Goal: Task Accomplishment & Management: Use online tool/utility

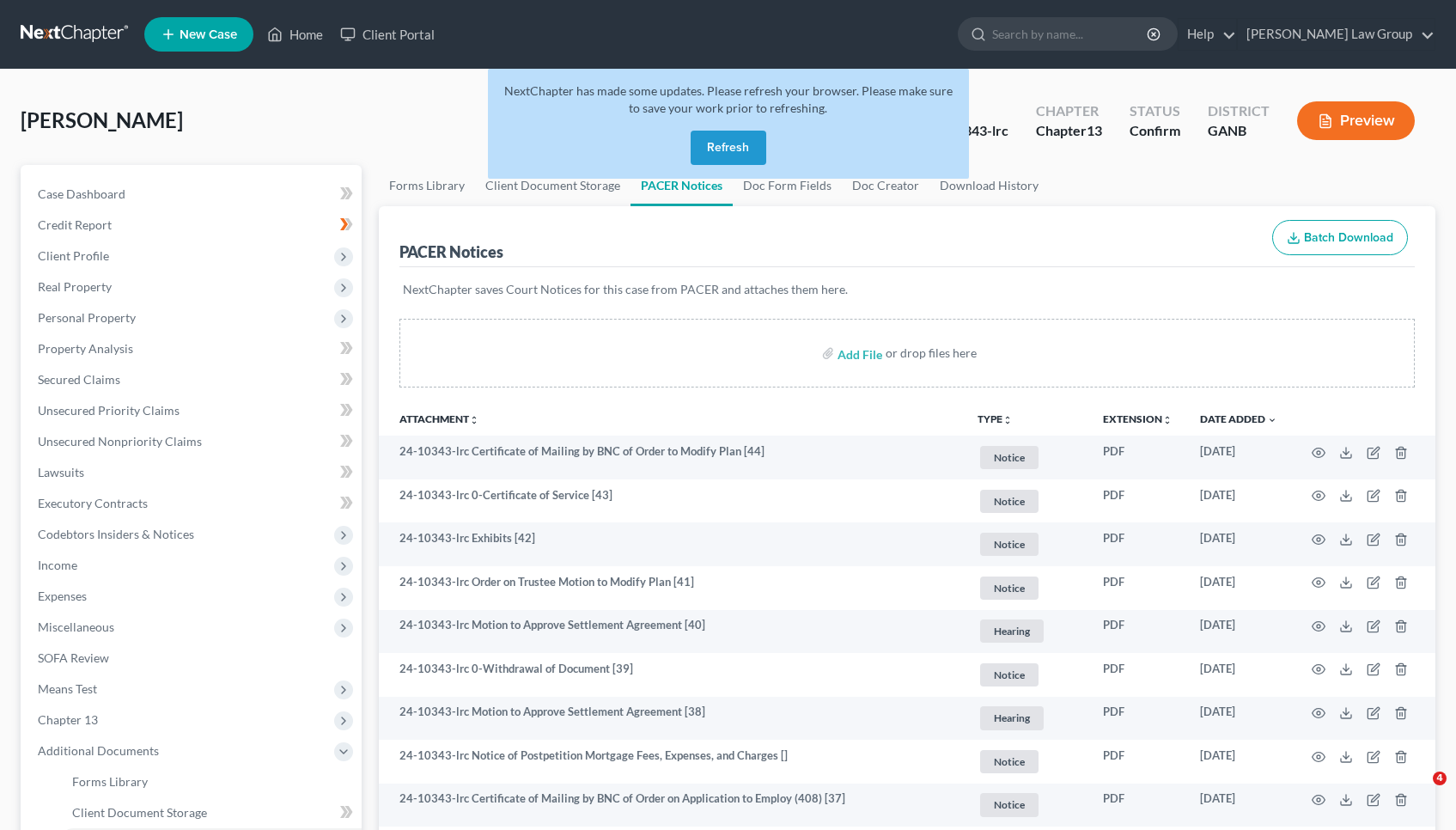
scroll to position [77, 0]
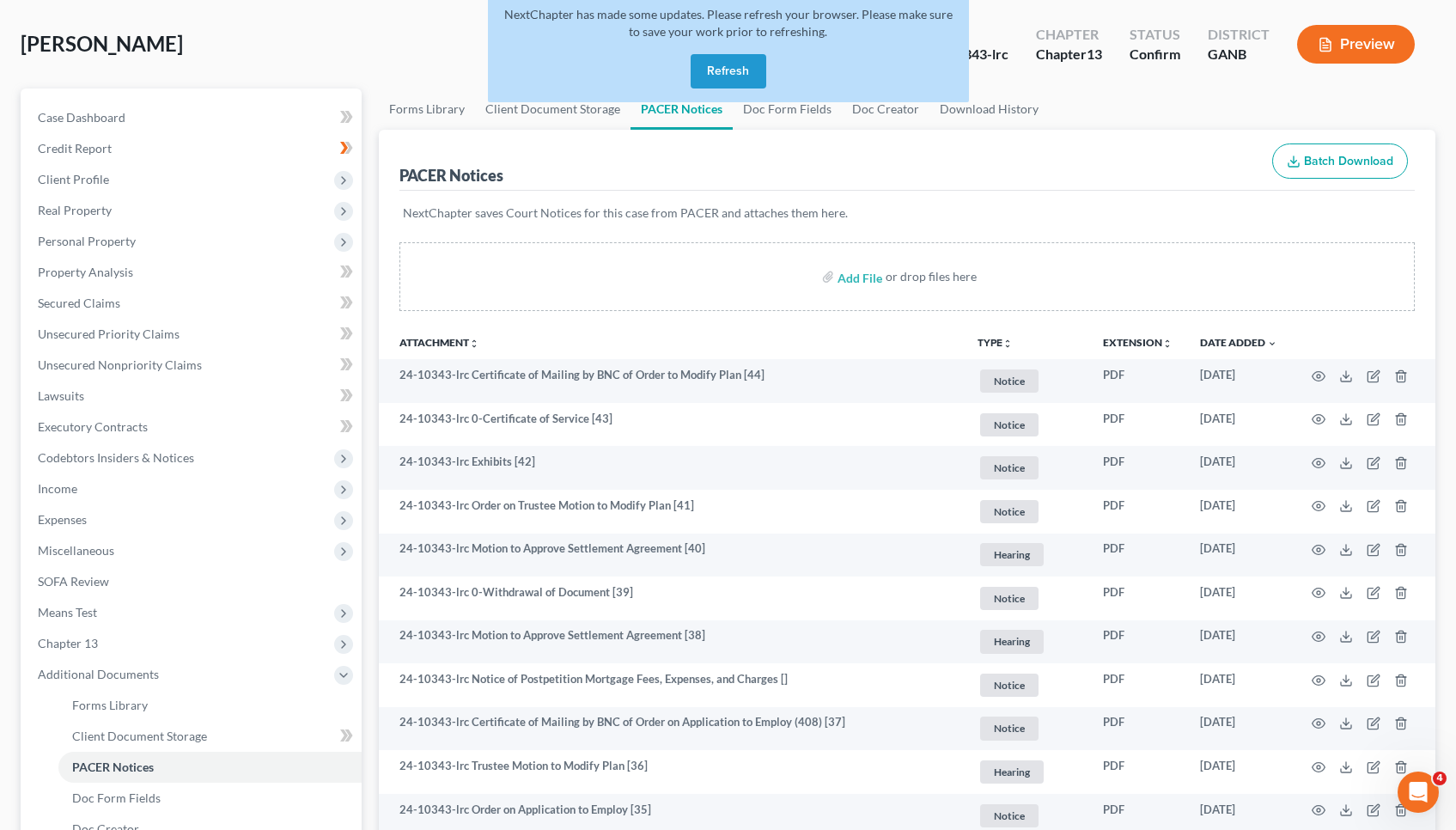
click at [709, 82] on button "Refresh" at bounding box center [728, 71] width 76 height 35
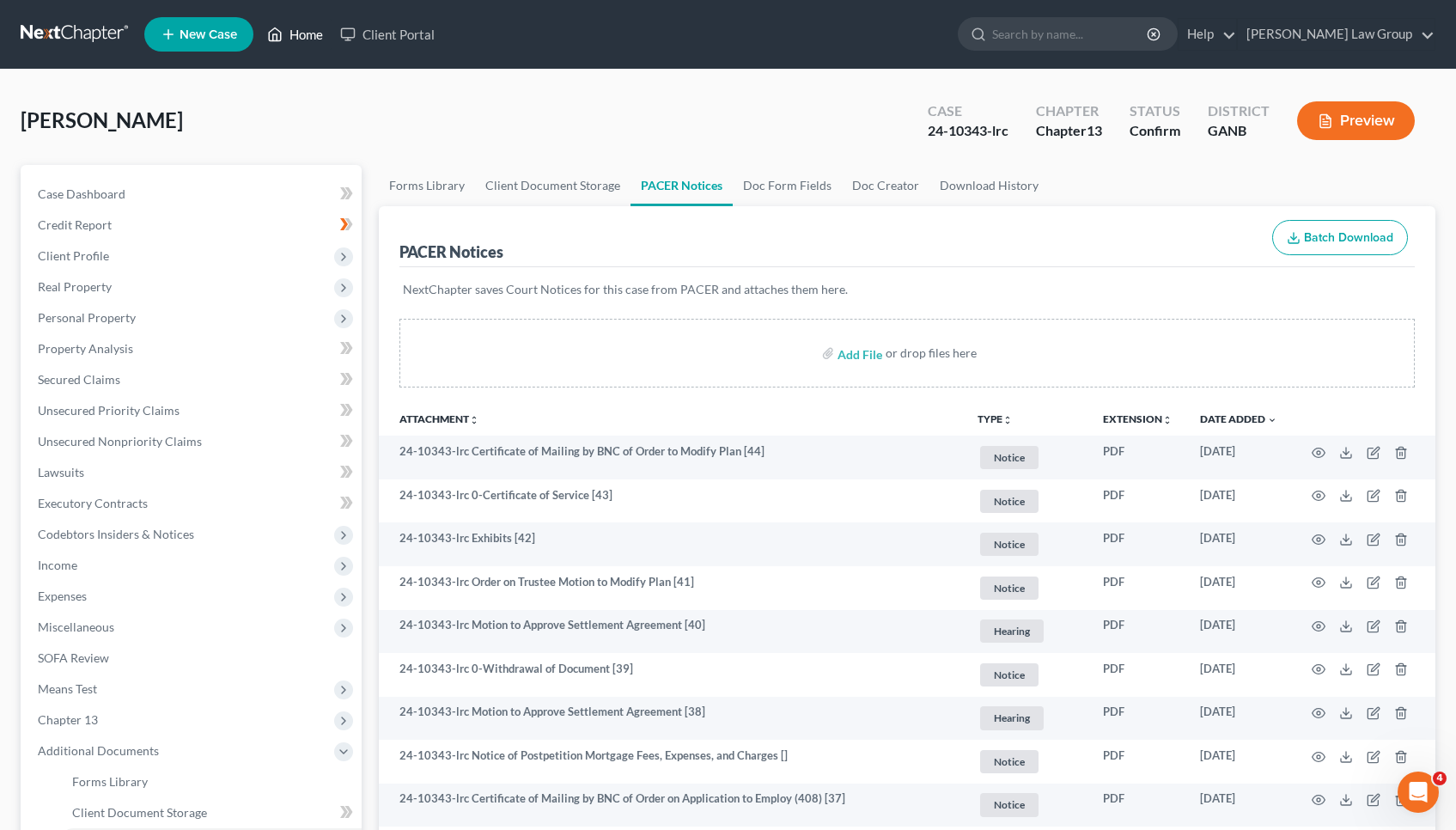
click at [295, 38] on link "Home" at bounding box center [295, 34] width 73 height 31
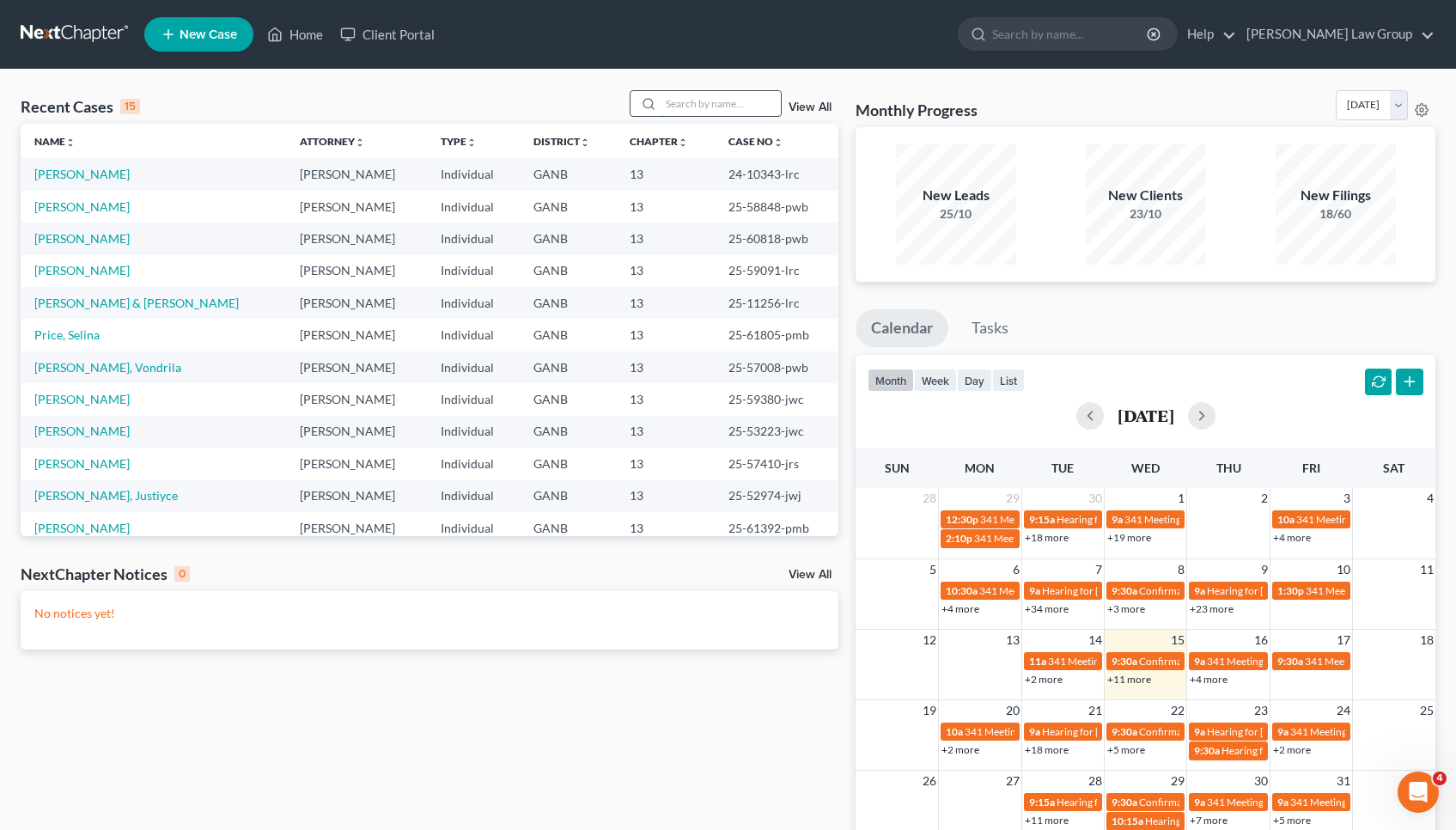
click at [719, 96] on input "search" at bounding box center [721, 103] width 121 height 25
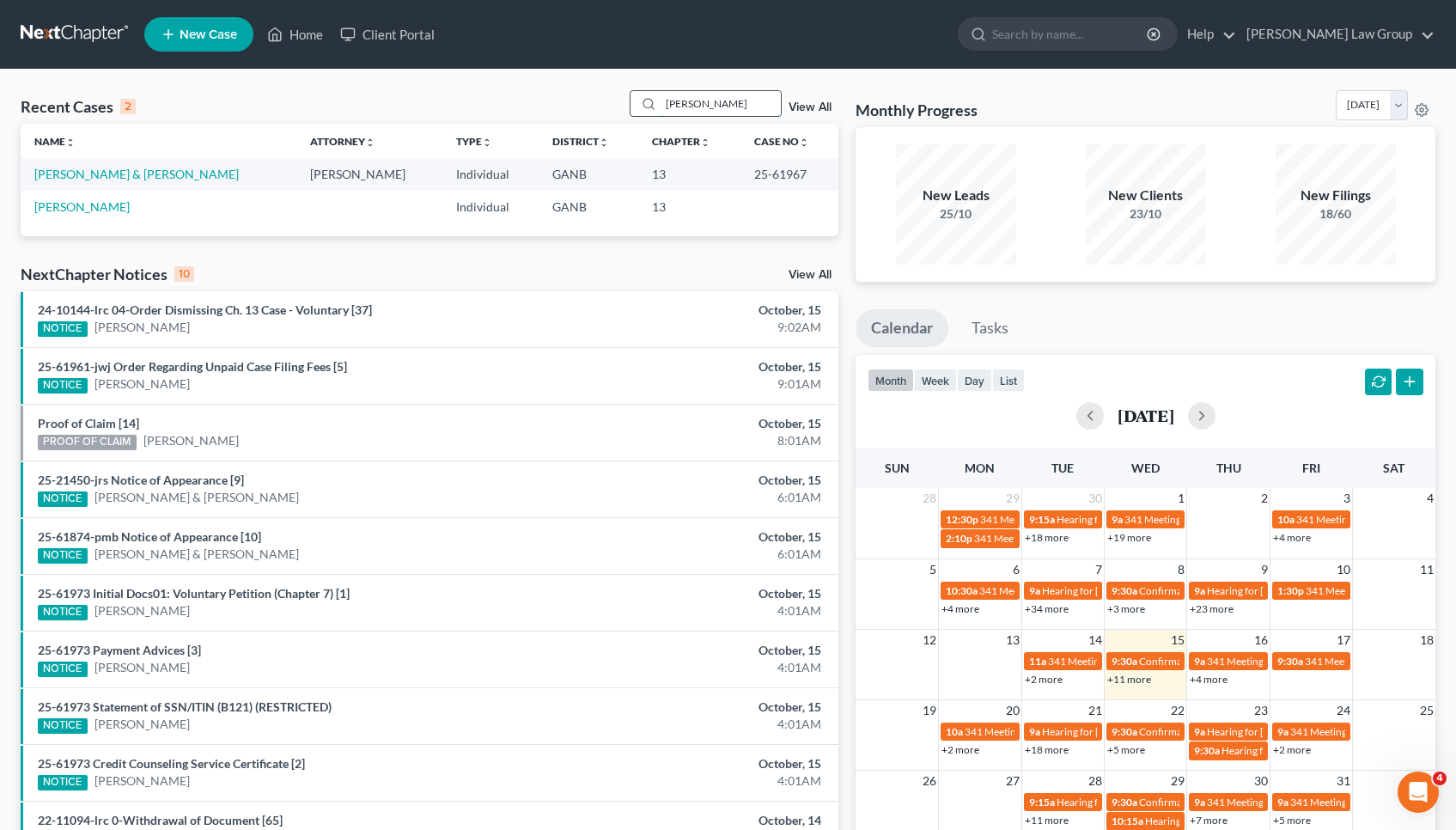
type input "Copeland"
drag, startPoint x: 719, startPoint y: 96, endPoint x: 138, endPoint y: 176, distance: 586.5
click at [138, 176] on link "[PERSON_NAME] & [PERSON_NAME]" at bounding box center [136, 174] width 205 height 15
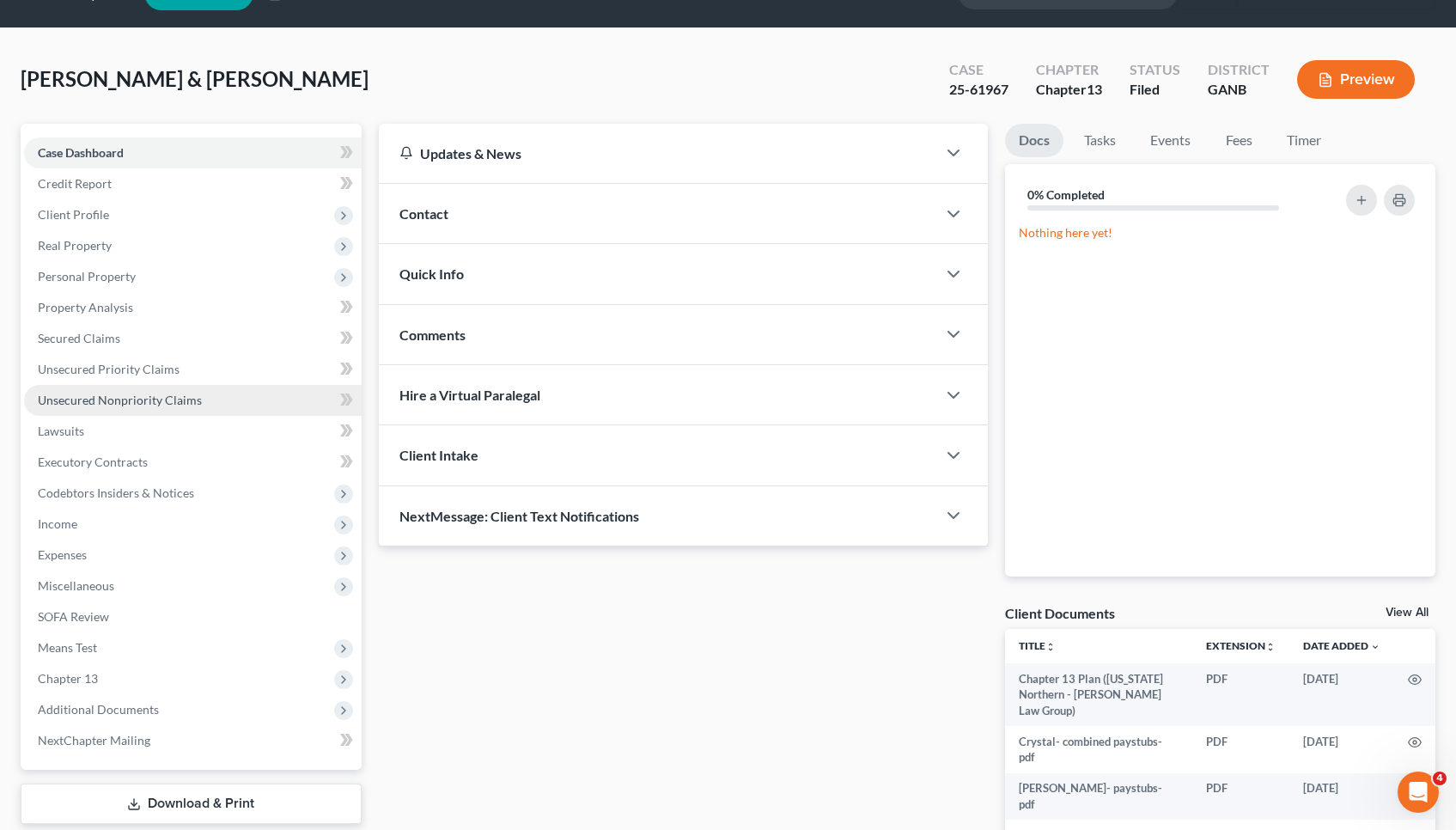
scroll to position [42, 0]
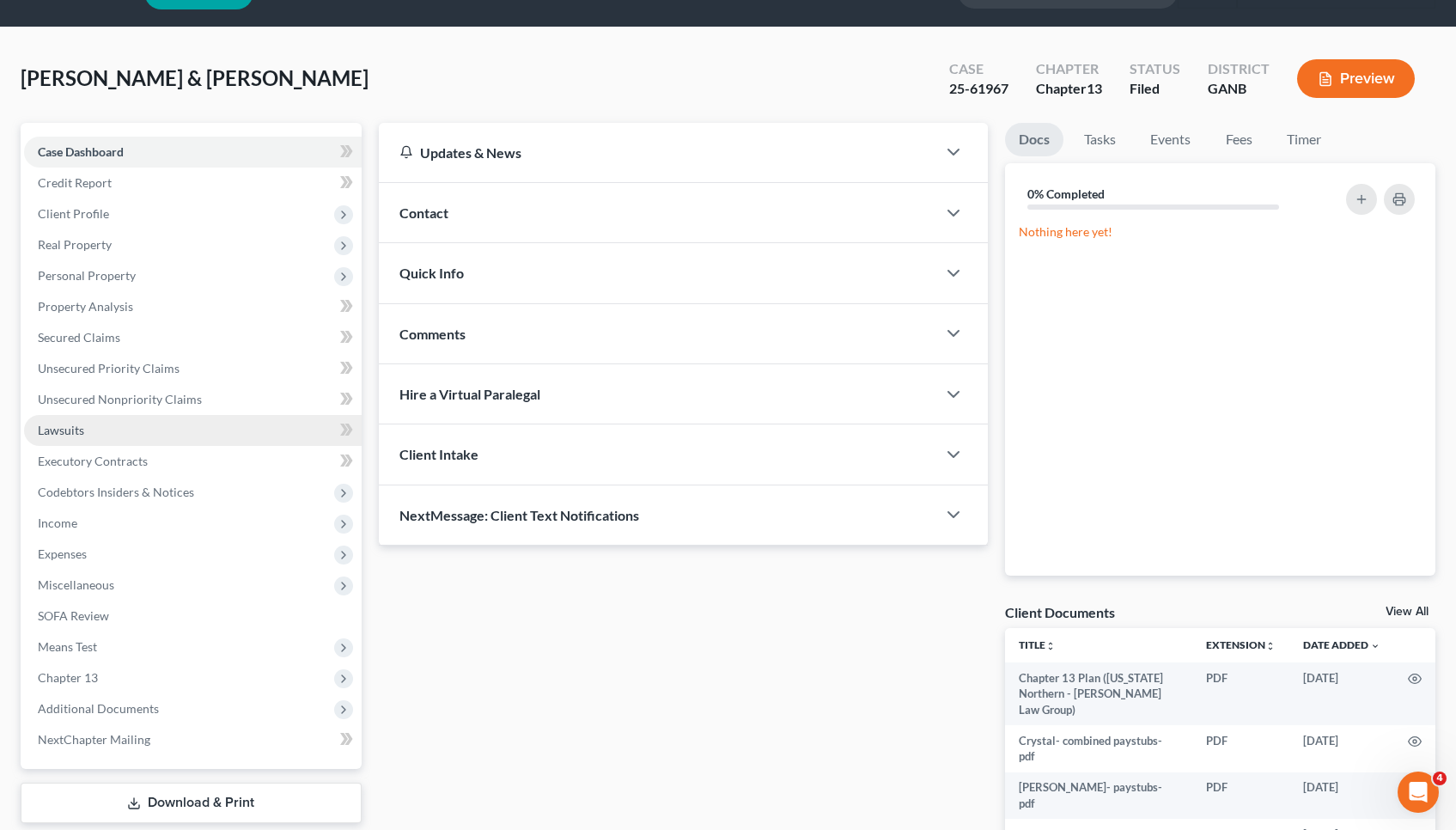
click at [112, 430] on link "Lawsuits" at bounding box center [193, 430] width 337 height 31
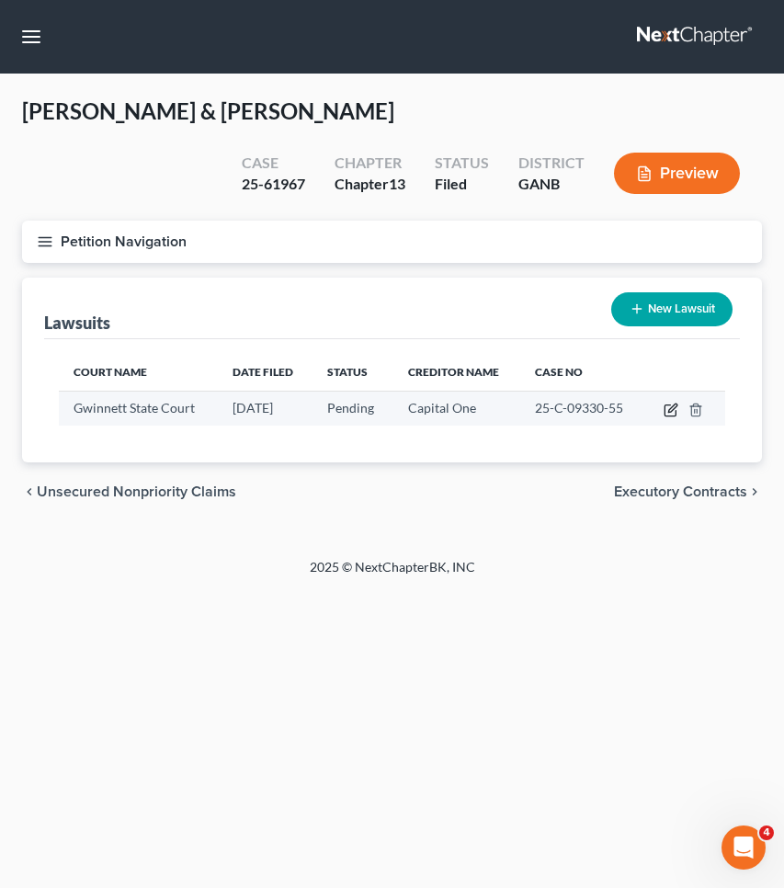
click at [670, 410] on icon "button" at bounding box center [671, 410] width 15 height 15
select select "10"
select select "0"
select select "4"
select select "46"
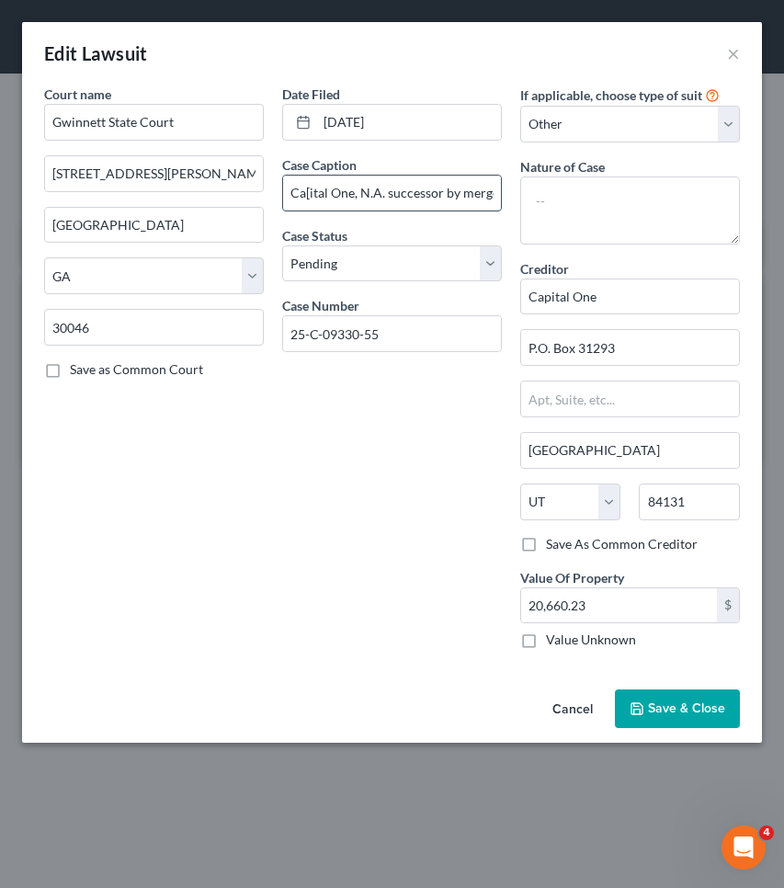
click at [411, 199] on input "Ca[ital One, N.A. successor by merger to Discover Bank v Darren Copeland" at bounding box center [392, 193] width 218 height 35
click at [495, 195] on input "Ca[ital One, N.A. successor by merger to Discover Bank v Darren Copeland" at bounding box center [392, 193] width 218 height 35
click at [493, 199] on input "Ca[ital One, N.A. successor by merger to Discover Bank v Darren Copeland" at bounding box center [392, 193] width 218 height 35
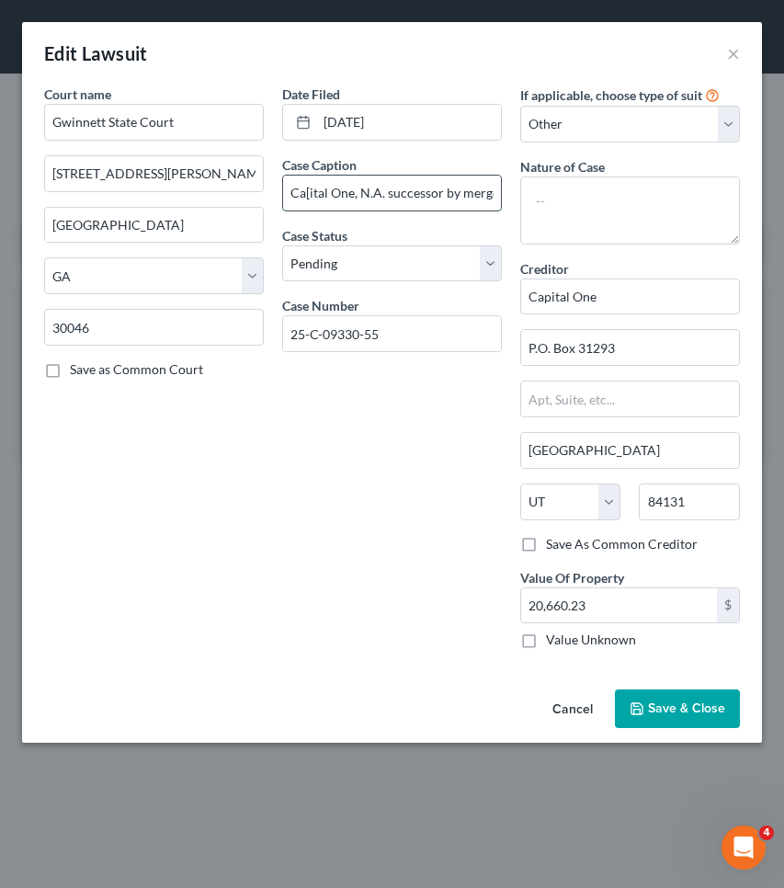
click at [494, 192] on input "Ca[ital One, N.A. successor by merger to Discover Bank v Darren Copeland" at bounding box center [392, 193] width 218 height 35
drag, startPoint x: 493, startPoint y: 192, endPoint x: 256, endPoint y: 188, distance: 236.3
click at [256, 188] on div "Court name * Gwinnett State Court 75 Langley Drive Lawrenceville State AL AK AR…" at bounding box center [392, 374] width 714 height 579
click at [444, 338] on input "25-C-09330-55" at bounding box center [392, 333] width 218 height 35
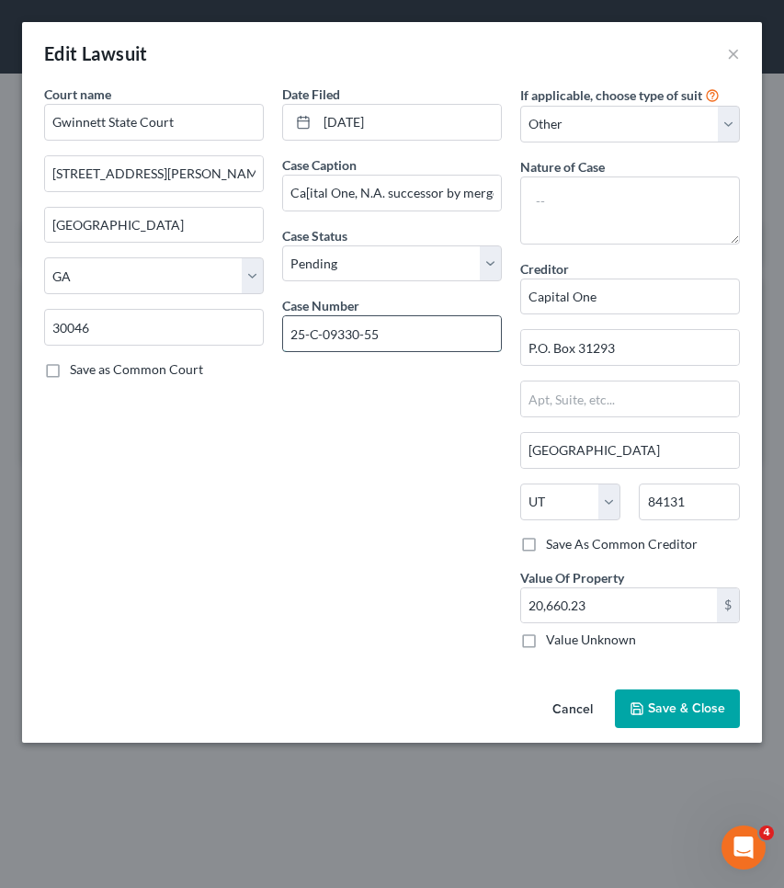
click at [444, 338] on input "25-C-09330-55" at bounding box center [392, 333] width 218 height 35
click at [567, 704] on button "Cancel" at bounding box center [573, 709] width 70 height 37
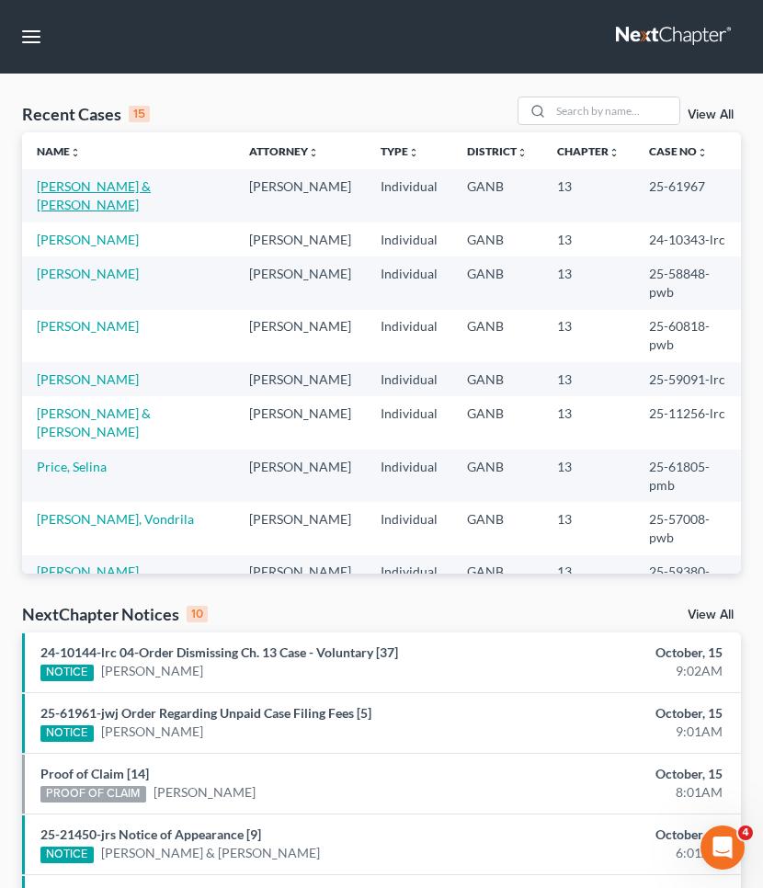
click at [106, 179] on link "[PERSON_NAME] & [PERSON_NAME]" at bounding box center [94, 195] width 114 height 34
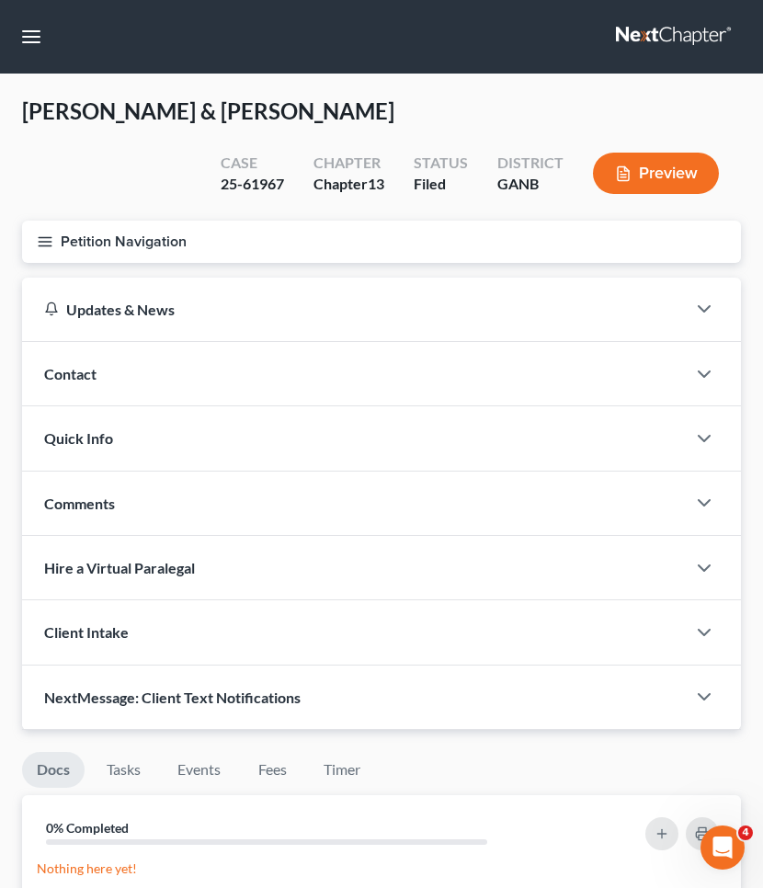
click at [107, 241] on button "Petition Navigation" at bounding box center [381, 242] width 719 height 42
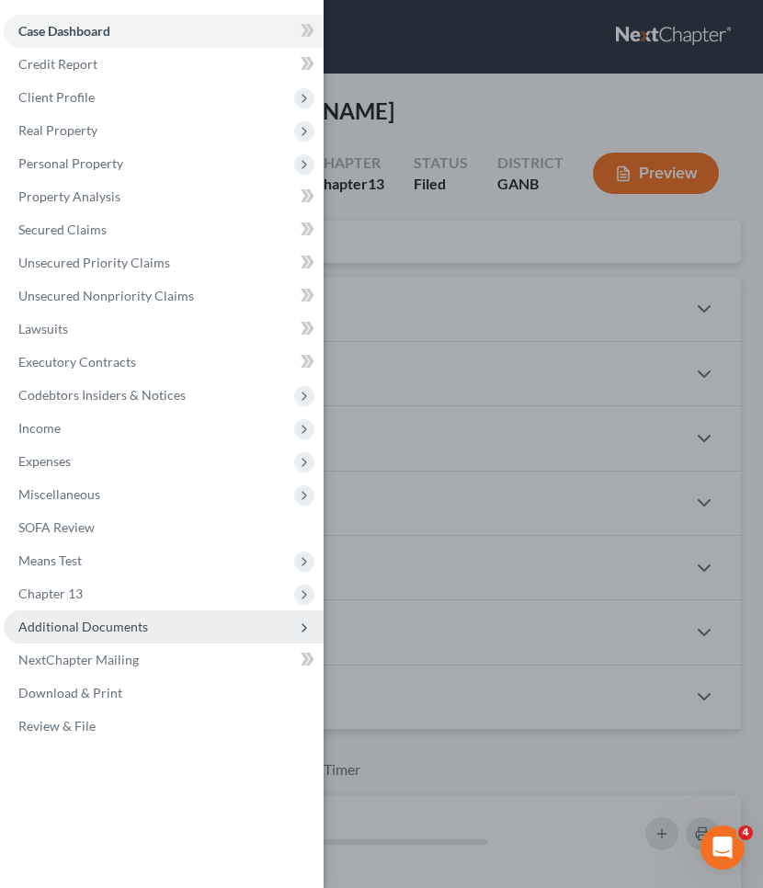
click at [70, 626] on span "Additional Documents" at bounding box center [83, 627] width 130 height 16
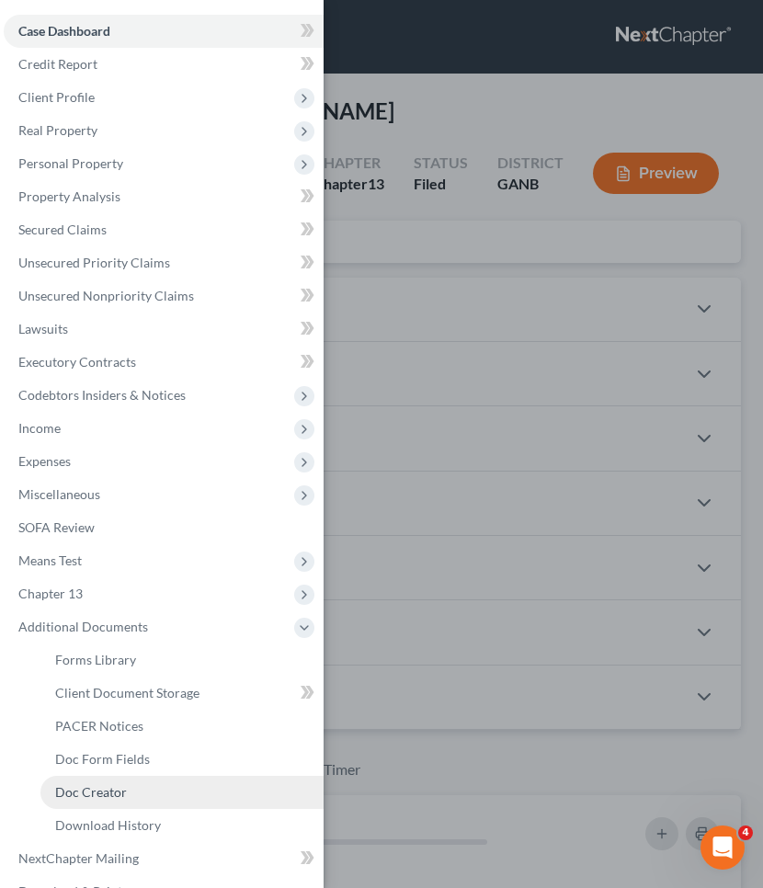
click at [89, 780] on link "Doc Creator" at bounding box center [181, 792] width 283 height 33
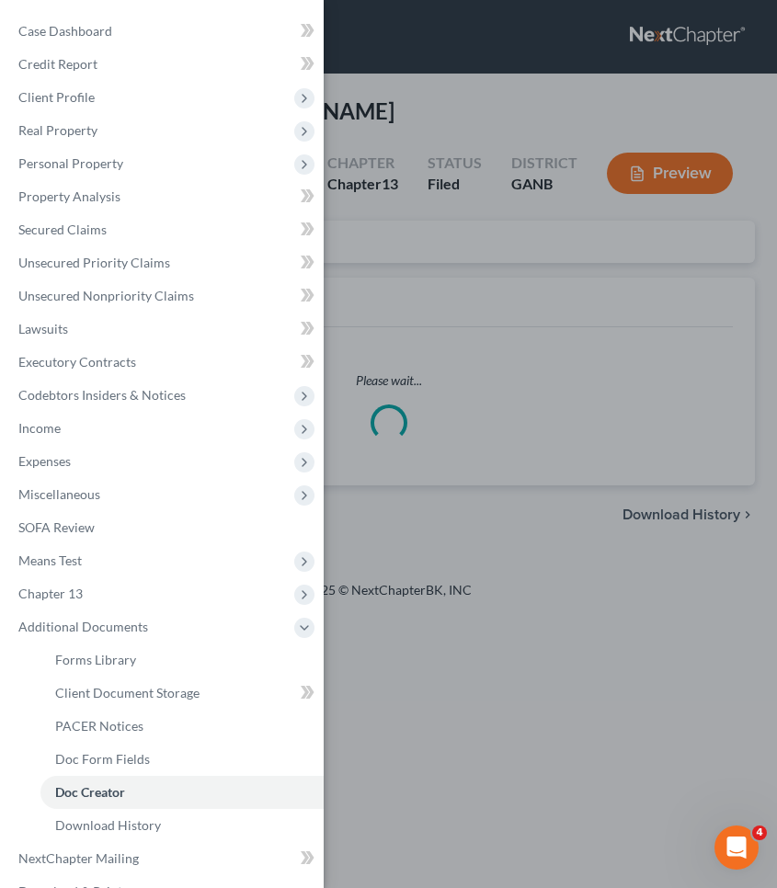
click at [502, 317] on div "Case Dashboard Payments Invoices Payments Payments Credit Report Client Profile" at bounding box center [388, 444] width 777 height 888
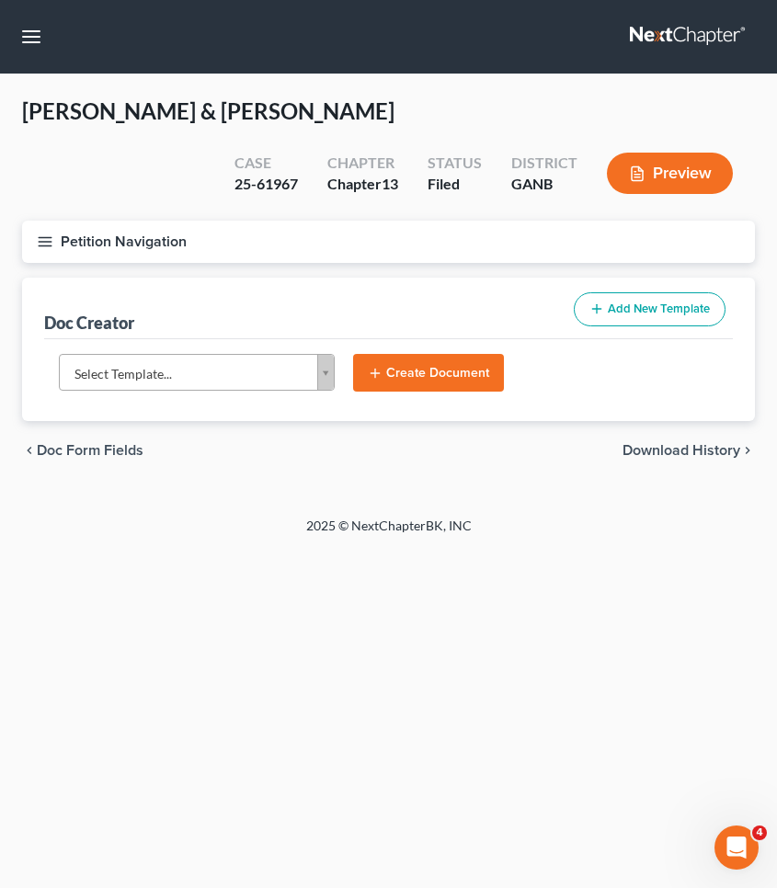
click at [177, 358] on body "Home New Case Client Portal [PERSON_NAME] Law Group [EMAIL_ADDRESS][DOMAIN_NAME…" at bounding box center [388, 444] width 777 height 888
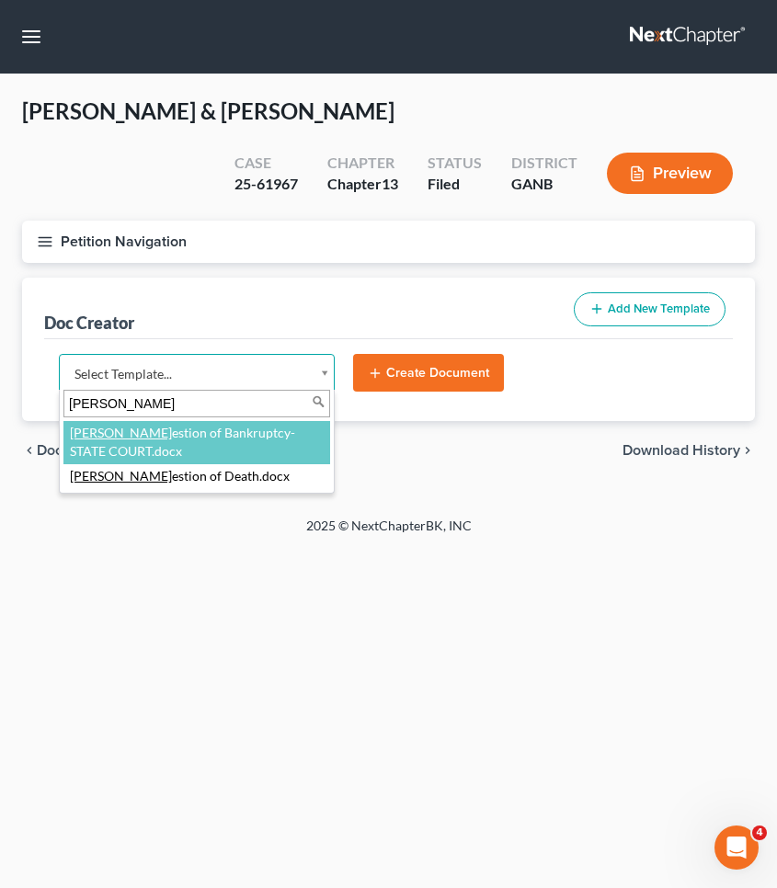
type input "[PERSON_NAME]"
select select "111670"
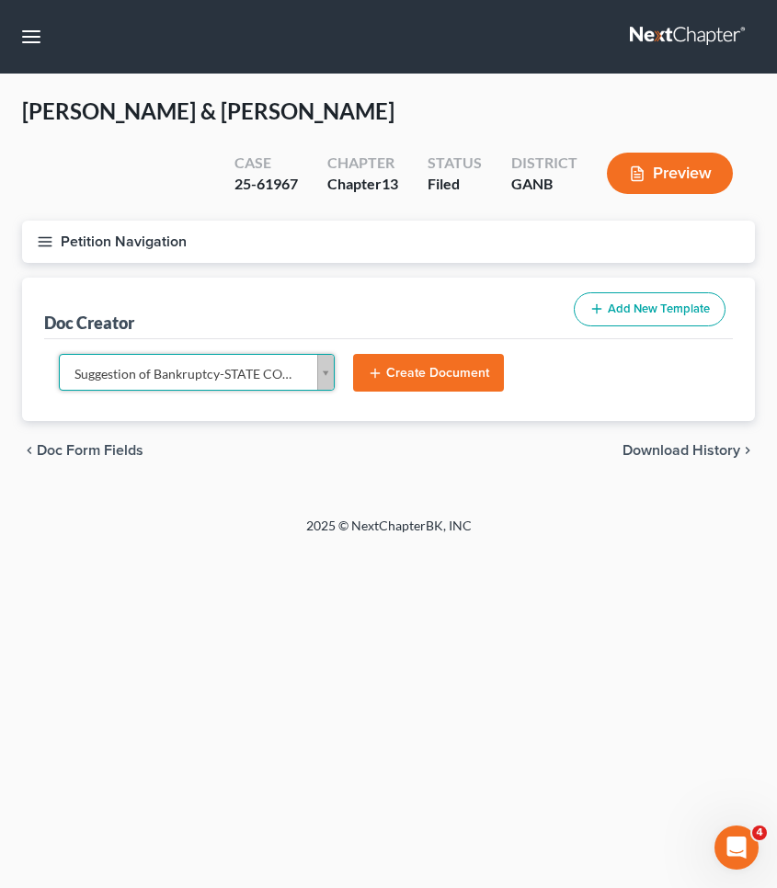
click at [448, 359] on button "Create Document" at bounding box center [428, 373] width 151 height 39
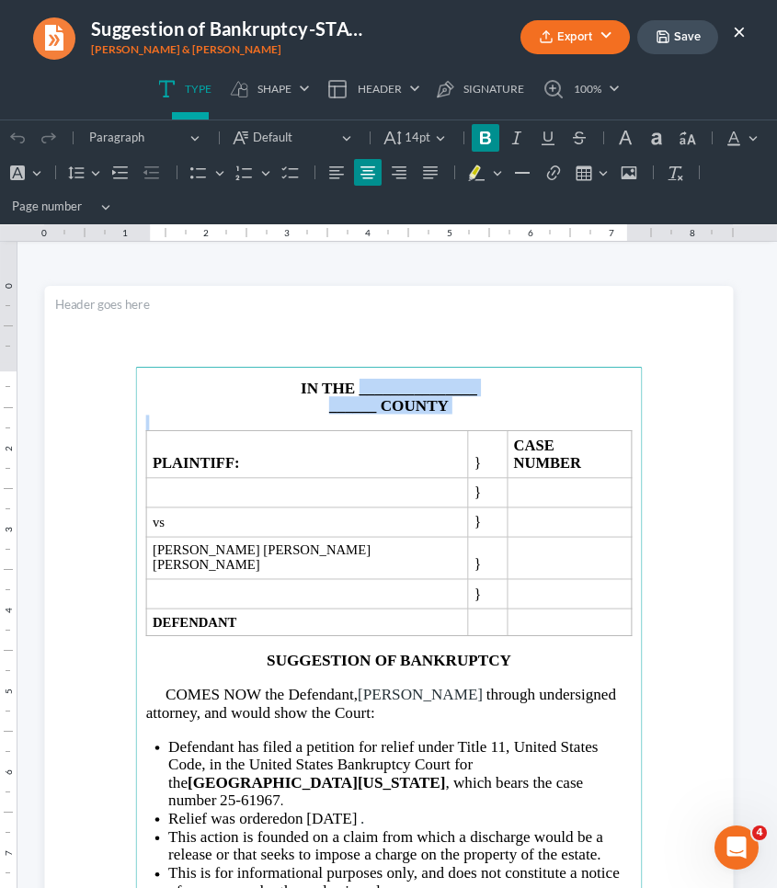
drag, startPoint x: 369, startPoint y: 416, endPoint x: 352, endPoint y: 387, distance: 33.0
click at [352, 387] on main "IN THE _______________ ______ COUNTY PLAINTIFF: } CASE NUMBER } vs } [PERSON_NA…" at bounding box center [388, 731] width 507 height 729
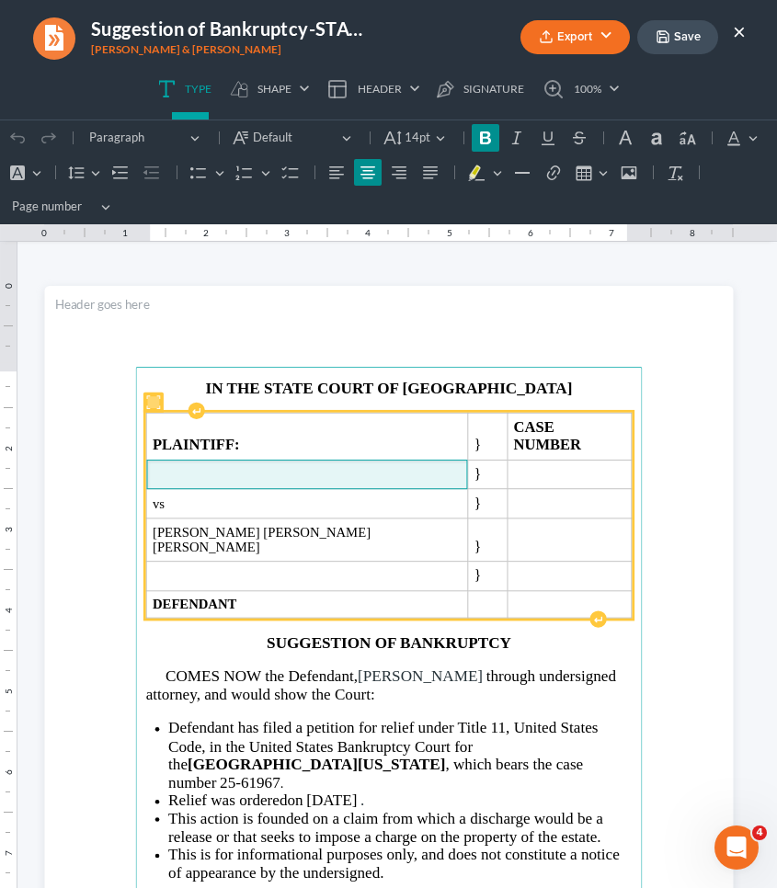
click at [281, 467] on span "Rich Text Editor, page-0-main" at bounding box center [306, 475] width 309 height 16
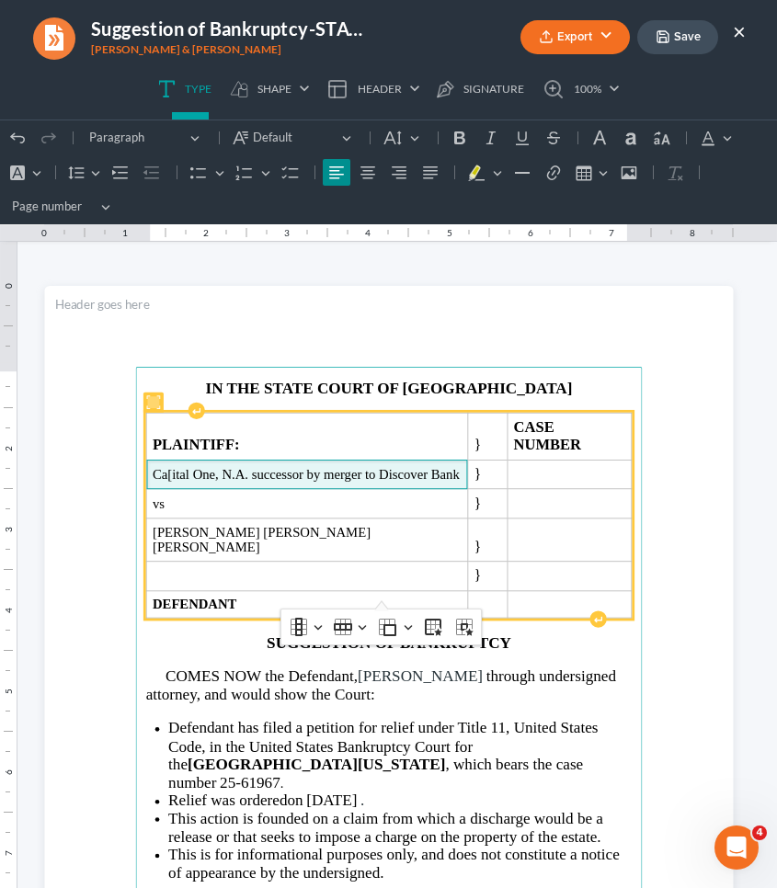
click at [164, 467] on span "Ca[ital One, N.A. successor by merger to Discover Bank" at bounding box center [306, 475] width 309 height 16
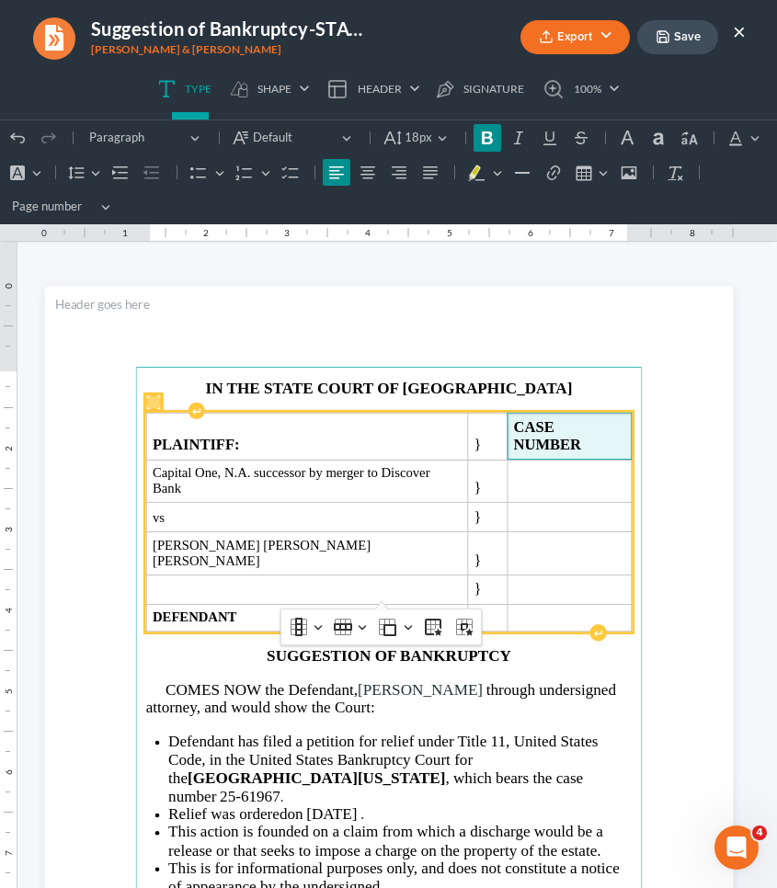
click at [580, 422] on strong "CASE NUMBER" at bounding box center [546, 435] width 67 height 35
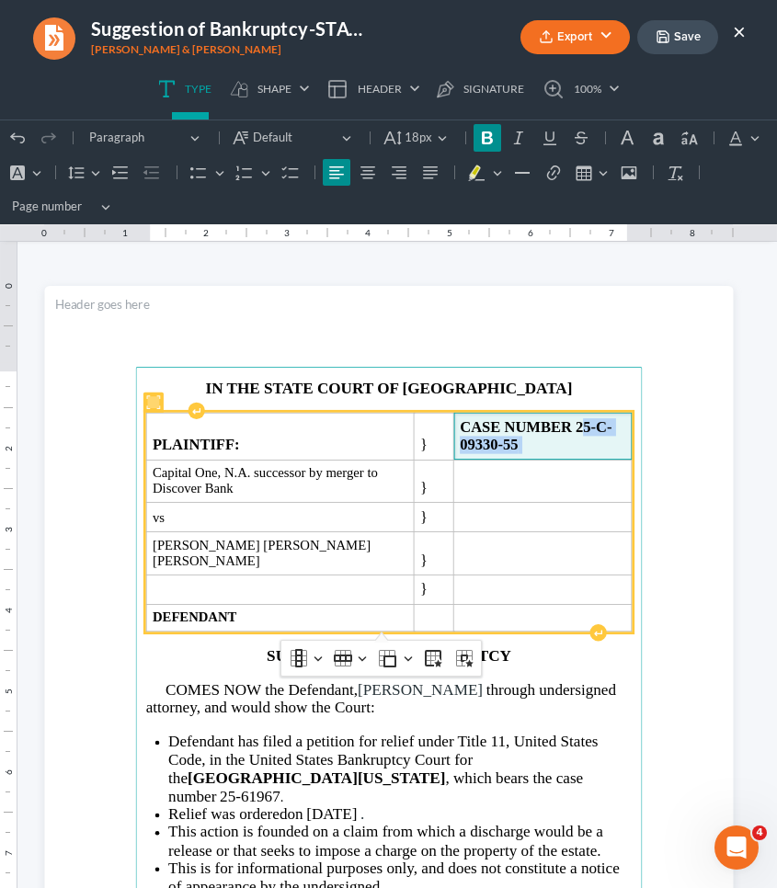
drag, startPoint x: 570, startPoint y: 424, endPoint x: 572, endPoint y: 442, distance: 18.5
click at [572, 442] on span "CASE NUMBER 25-C-09330-55" at bounding box center [542, 436] width 165 height 36
drag, startPoint x: 567, startPoint y: 430, endPoint x: 570, endPoint y: 449, distance: 18.6
click at [570, 449] on span "CASE NUMBER 25-C-09330-55" at bounding box center [542, 436] width 165 height 36
click at [563, 432] on strong "CASE NUMBER" at bounding box center [515, 426] width 112 height 17
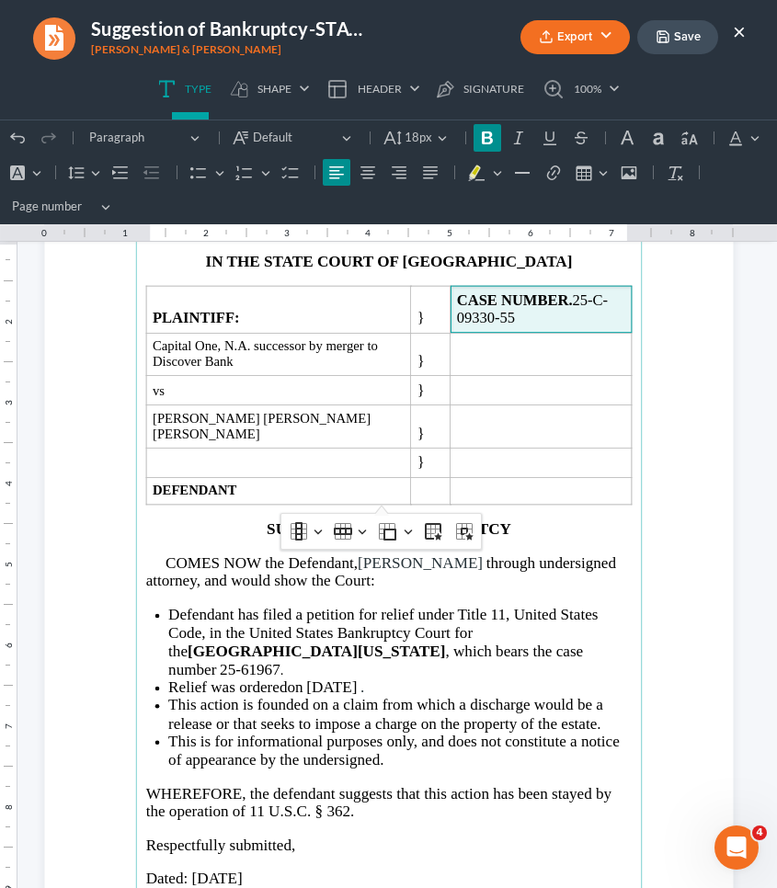
scroll to position [130, 0]
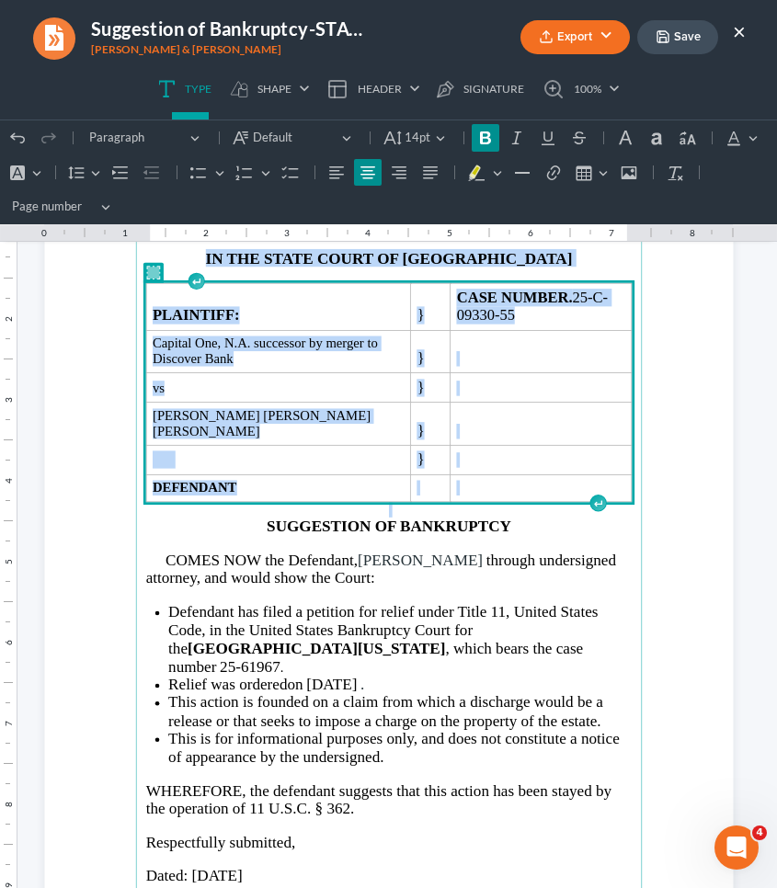
drag, startPoint x: 631, startPoint y: 488, endPoint x: 330, endPoint y: 202, distance: 414.9
copy main "IN THE STATE COURT OF GWINNETT COUNTY PLAINTIFF: } CASE NUMBER. 25-C-09330-55 C…"
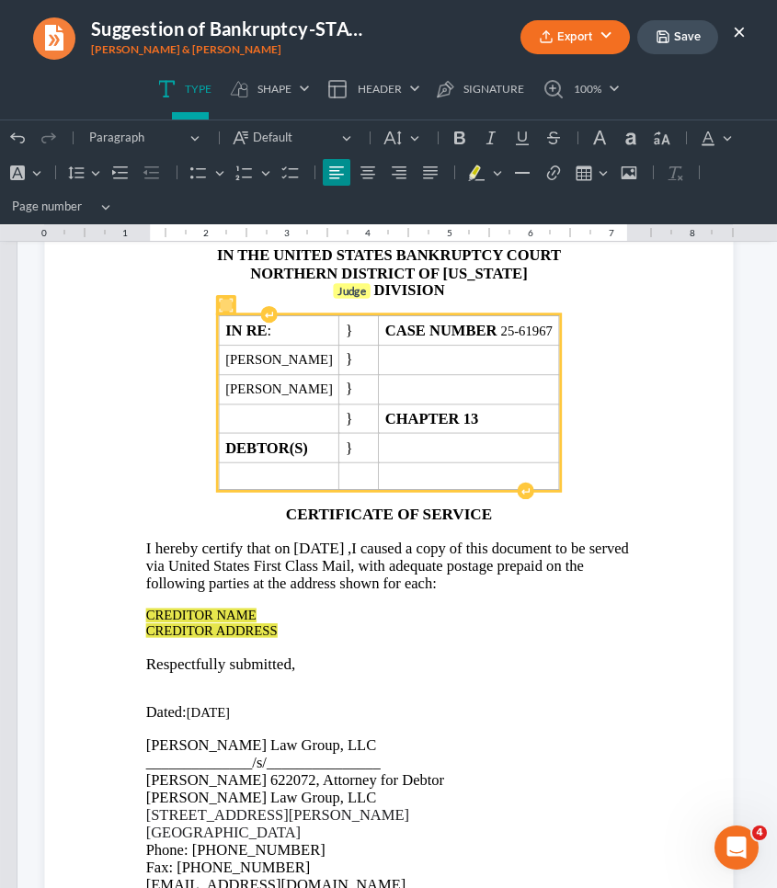
scroll to position [2005, 0]
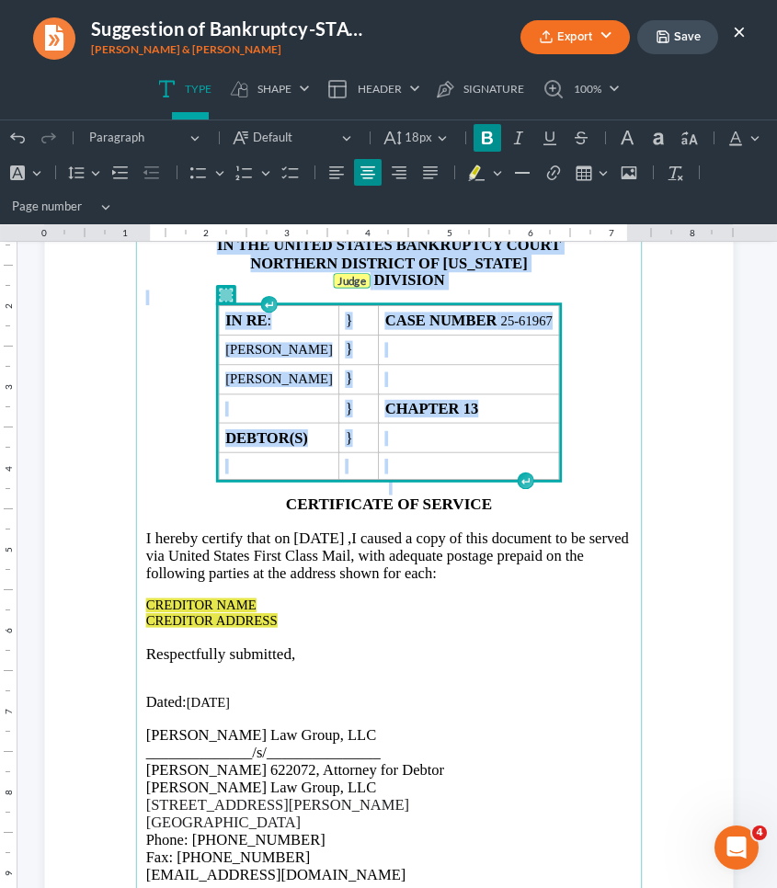
drag, startPoint x: 604, startPoint y: 460, endPoint x: 97, endPoint y: 185, distance: 576.3
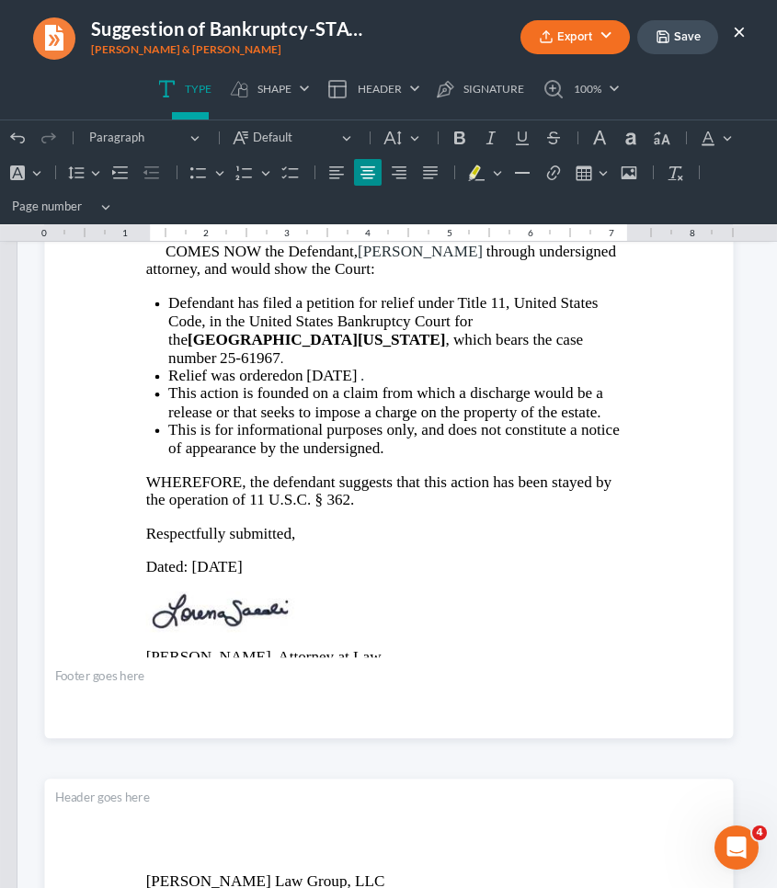
scroll to position [432, 0]
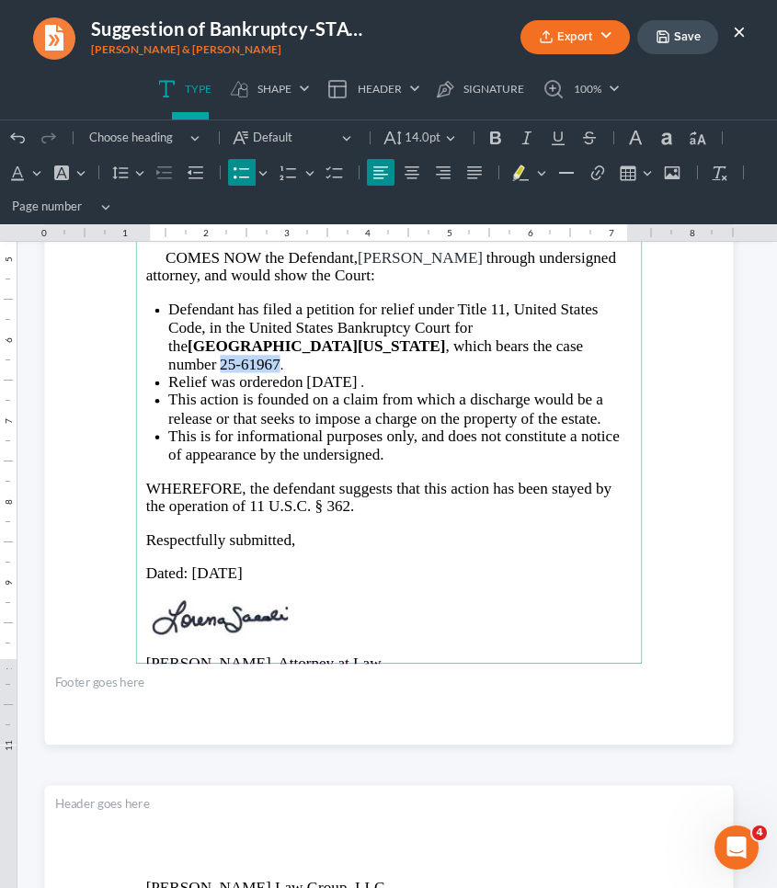
drag, startPoint x: 428, startPoint y: 341, endPoint x: 490, endPoint y: 341, distance: 61.6
click at [490, 341] on li "Defendant has filed a petition for relief under Title 11, United States Code, i…" at bounding box center [399, 337] width 463 height 73
copy li "25-61967"
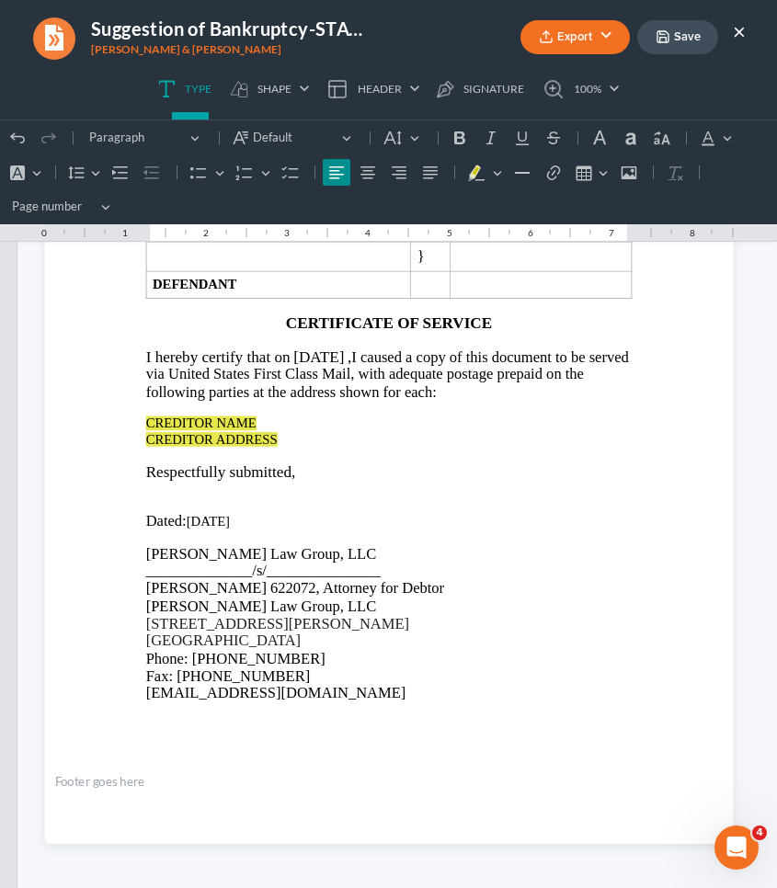
scroll to position [2196, 0]
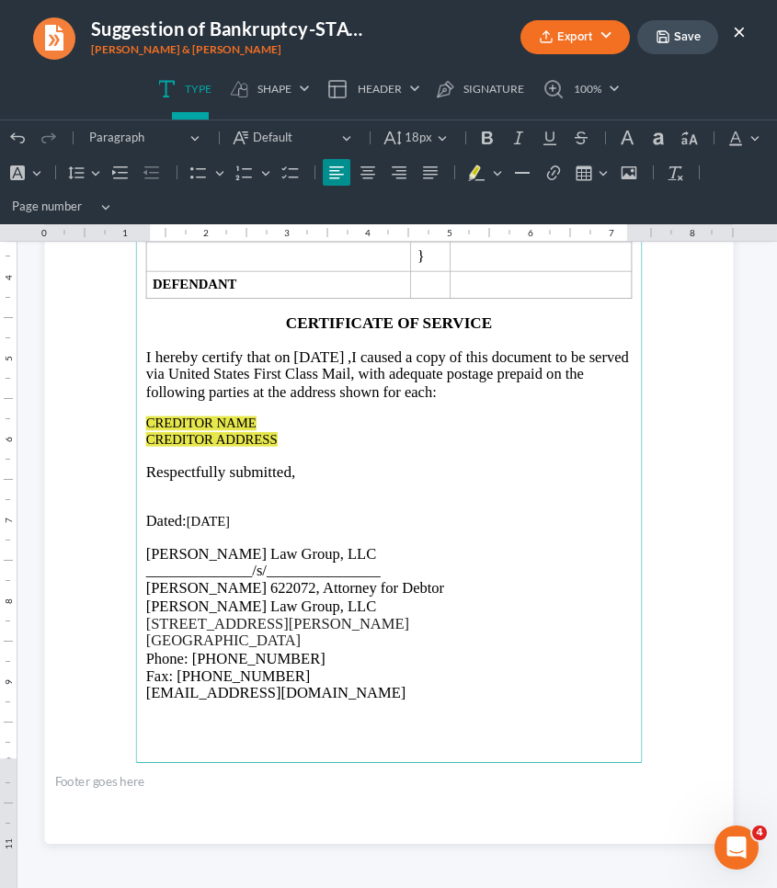
click at [220, 370] on span "I caused a copy of this document to be served via United States First Class Mai…" at bounding box center [386, 373] width 483 height 51
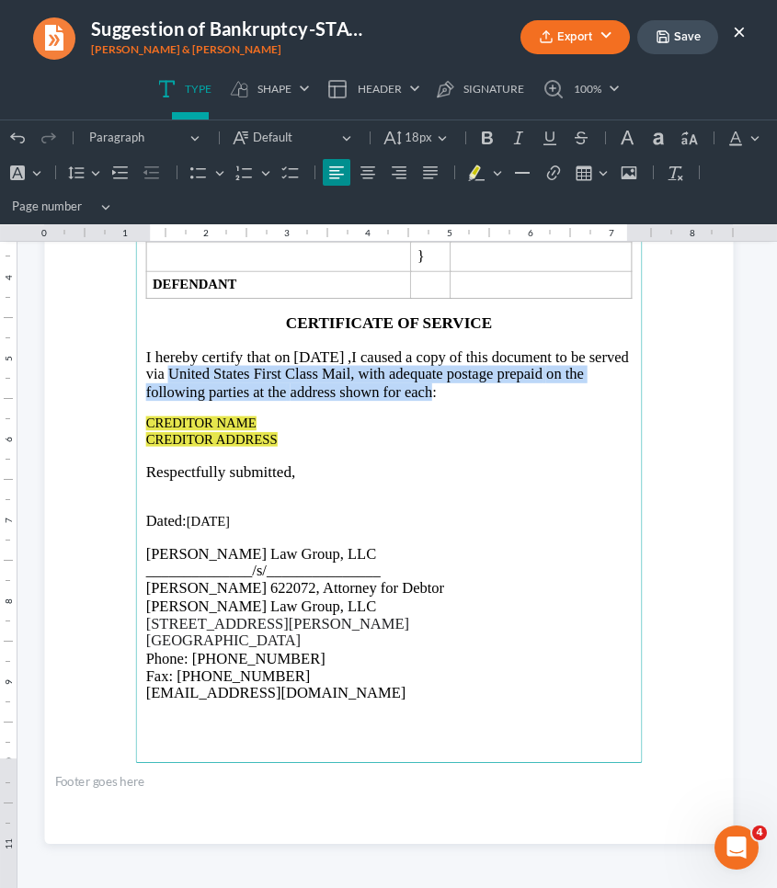
drag, startPoint x: 222, startPoint y: 369, endPoint x: 446, endPoint y: 387, distance: 225.1
click at [446, 387] on span "I caused a copy of this document to be served via United States First Class Mai…" at bounding box center [386, 373] width 483 height 51
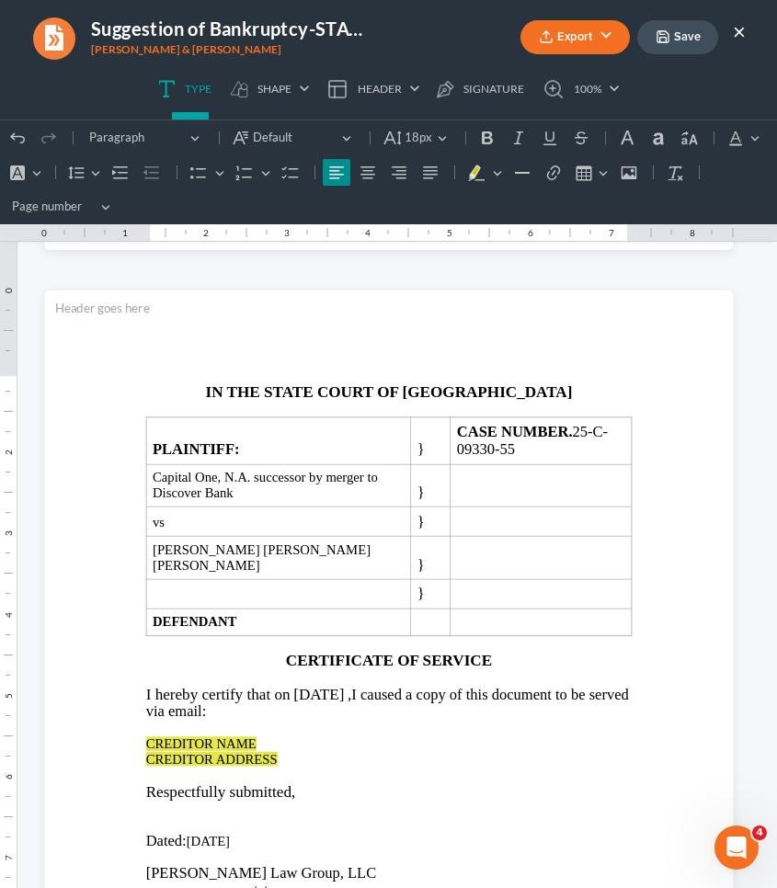
scroll to position [1721, 0]
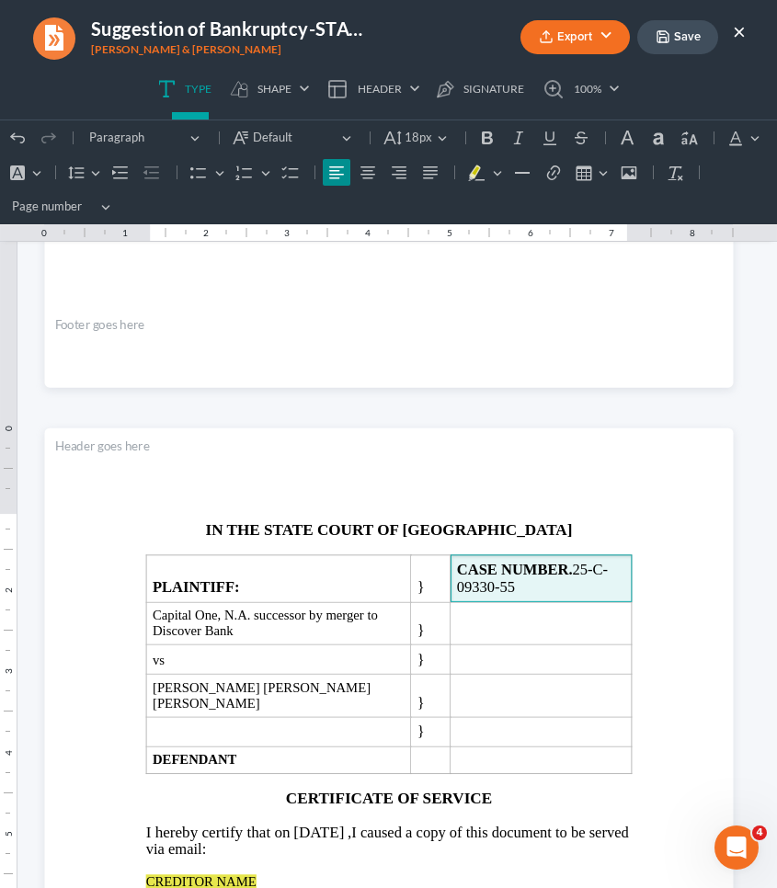
click at [471, 586] on span "CASE NUMBER. 25-C-09330-55" at bounding box center [531, 578] width 151 height 35
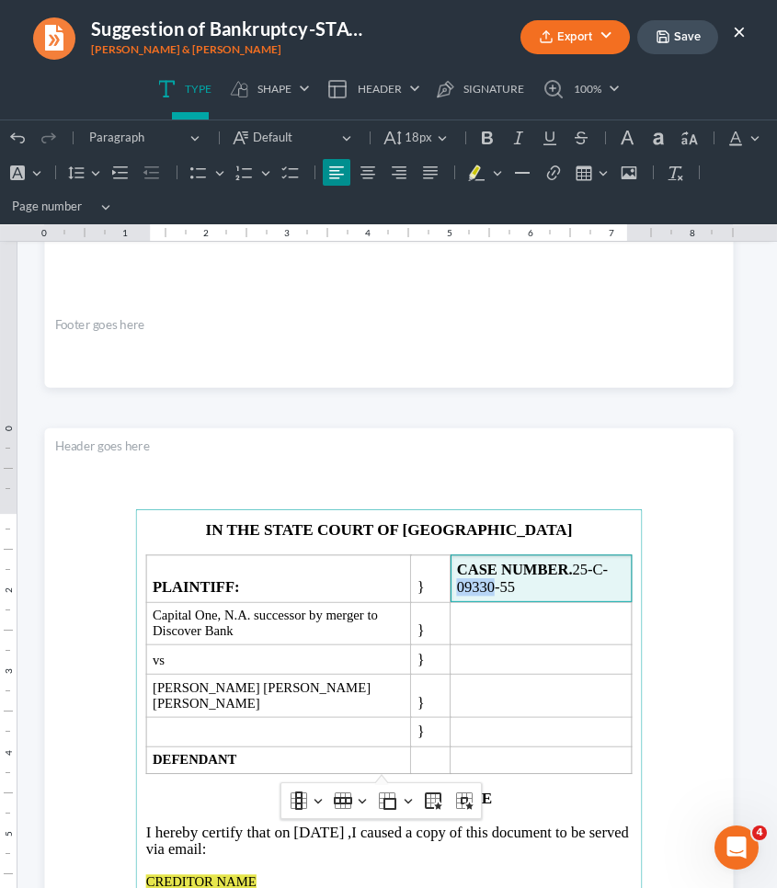
click at [471, 586] on span "CASE NUMBER. 25-C-09330-55" at bounding box center [531, 578] width 151 height 35
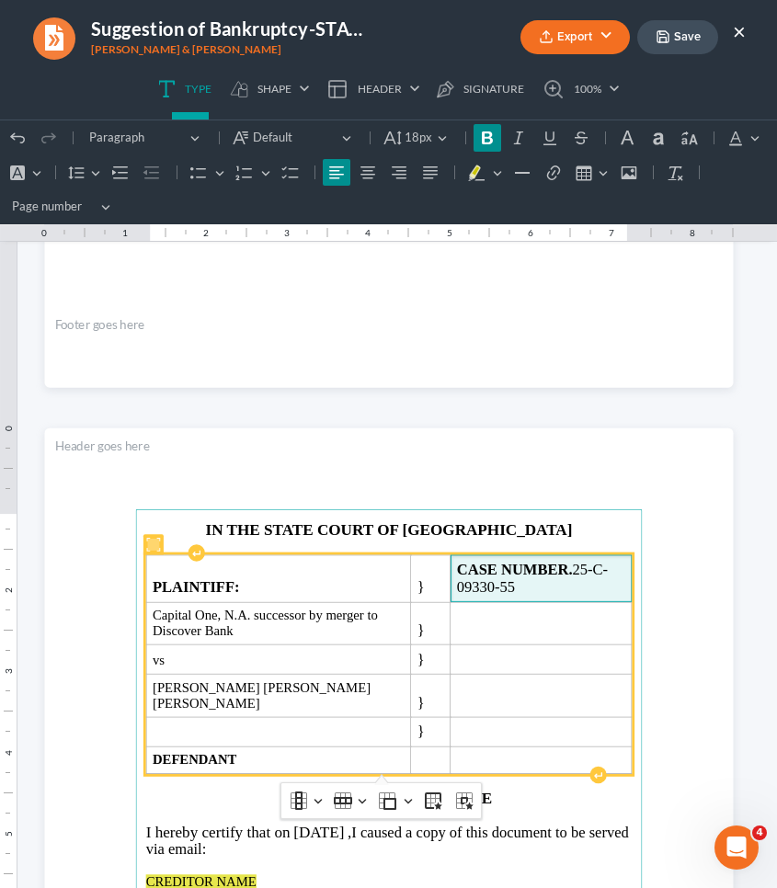
click at [541, 587] on span "CASE NUMBER. 25-C-09330-55" at bounding box center [540, 579] width 168 height 36
drag, startPoint x: 540, startPoint y: 587, endPoint x: 431, endPoint y: 586, distance: 108.5
click at [456, 586] on span "CASE NUMBER. 25-C-09330-55" at bounding box center [540, 579] width 168 height 36
copy span "CASE NUMBER. 25-C-09330-55"
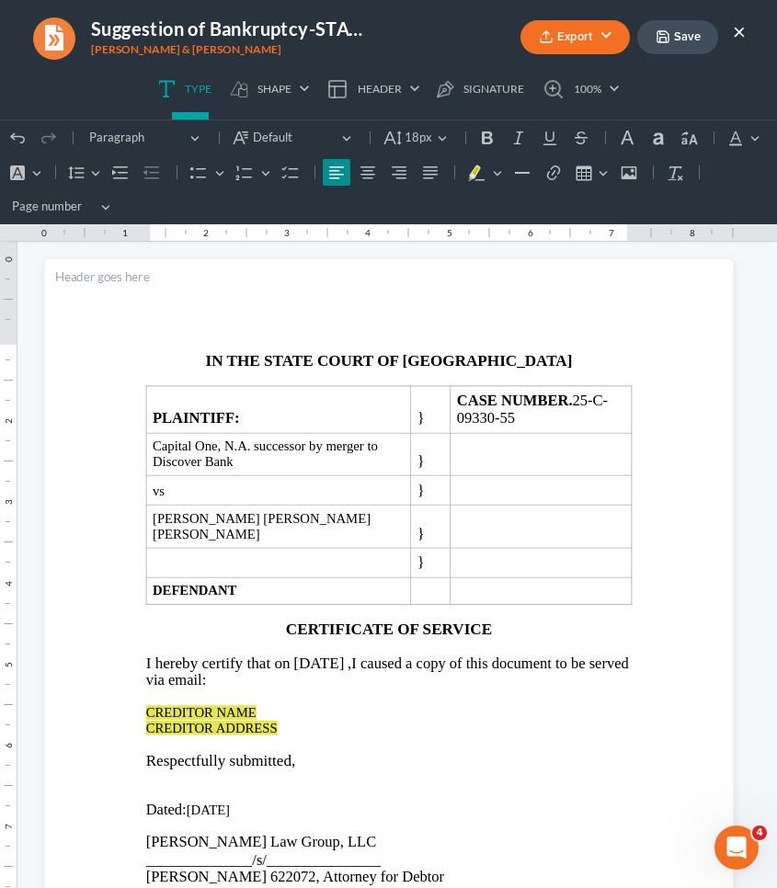
scroll to position [1915, 0]
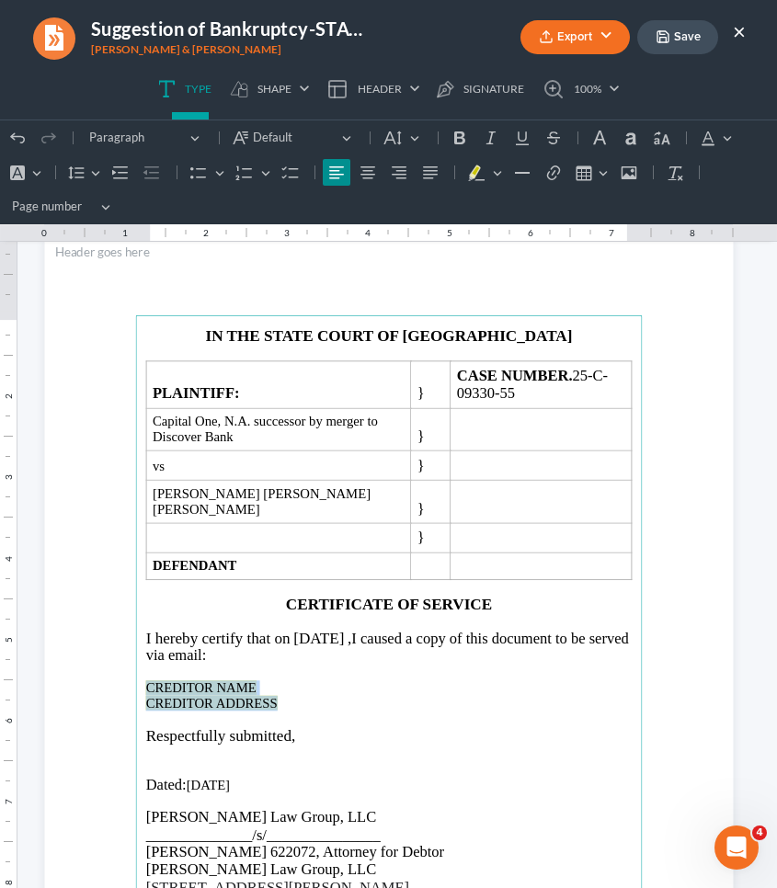
drag, startPoint x: 275, startPoint y: 694, endPoint x: 132, endPoint y: 676, distance: 143.7
click at [135, 676] on main "IN THE STATE COURT OF GWINNETT COUNTY PLAINTIFF: } CASE NUMBER. 25-C-09330-55 C…" at bounding box center [388, 679] width 507 height 729
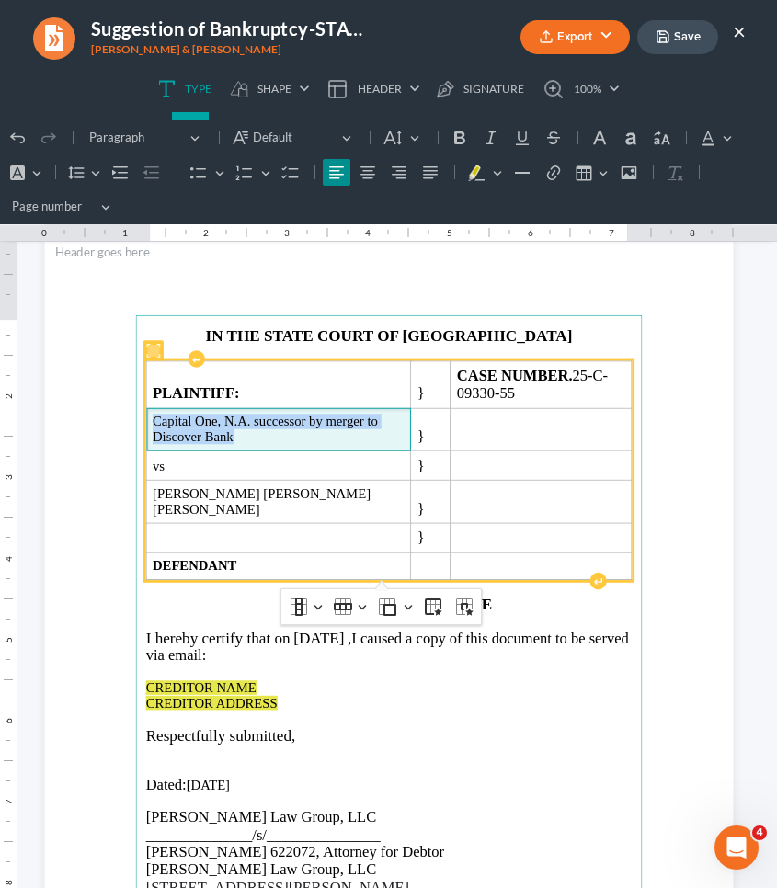
drag, startPoint x: 228, startPoint y: 438, endPoint x: 142, endPoint y: 421, distance: 88.0
click at [146, 421] on td "Capital One, N.A. successor by merger to Discover Bank" at bounding box center [278, 429] width 265 height 43
copy span "Capital One, N.A. successor by merger to Discover Bank"
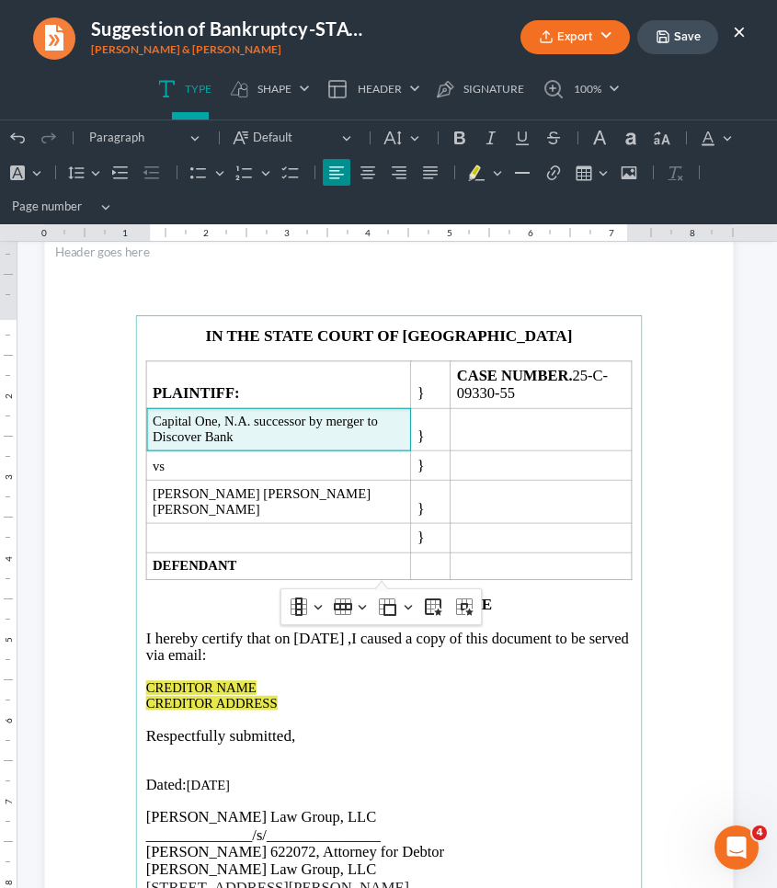
click at [273, 702] on p "CREDITOR NAME CREDITOR ADDRESS" at bounding box center [388, 695] width 486 height 31
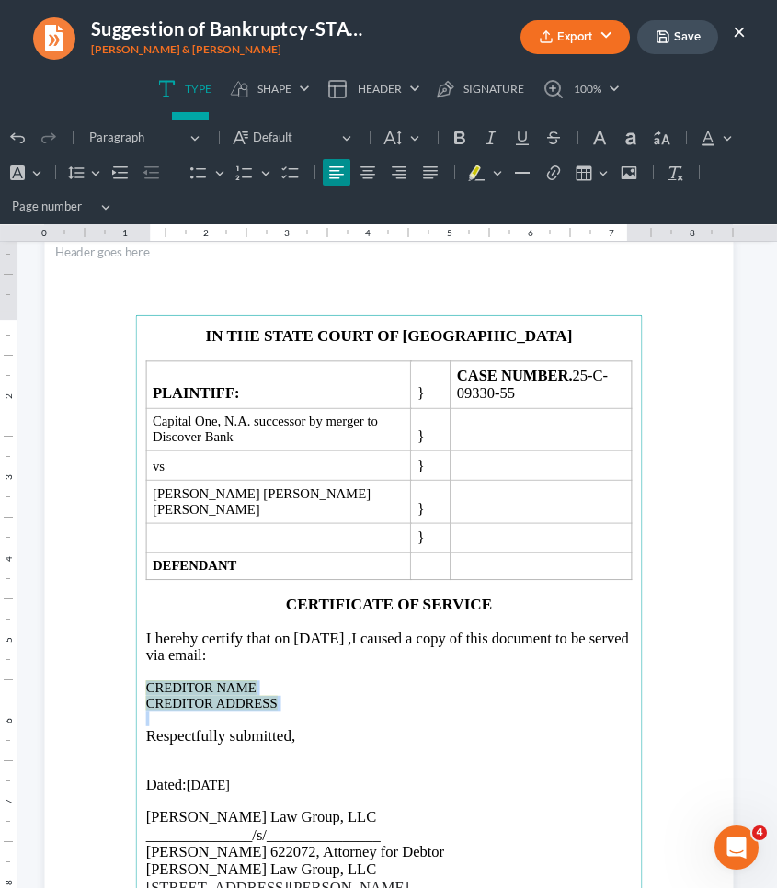
drag, startPoint x: 273, startPoint y: 702, endPoint x: 142, endPoint y: 681, distance: 132.2
click at [145, 681] on p "CREDITOR NAME CREDITOR ADDRESS" at bounding box center [388, 695] width 486 height 31
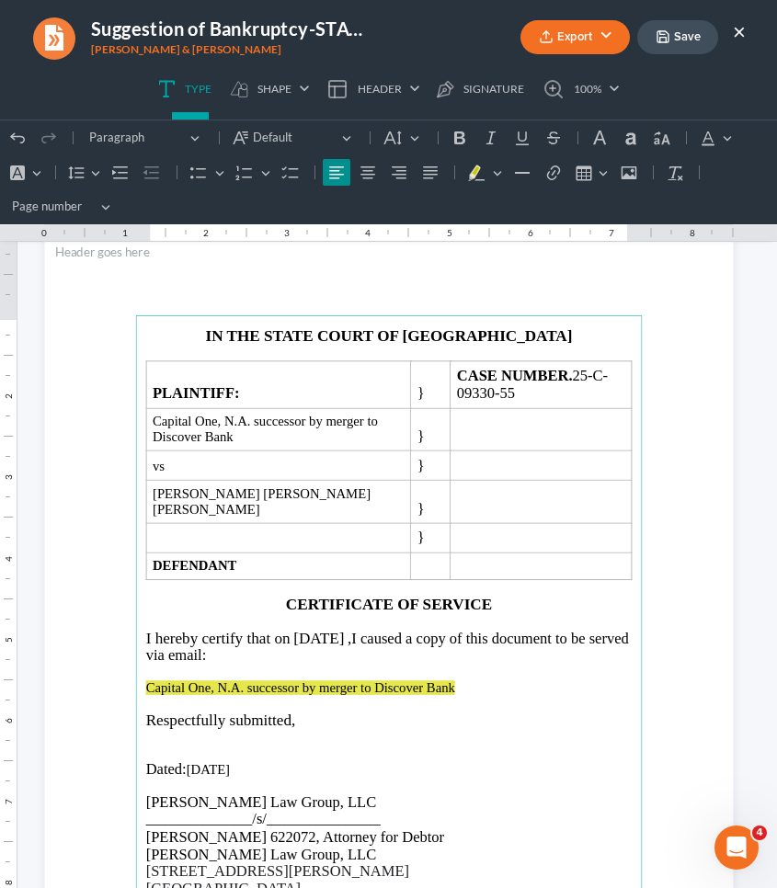
click at [203, 682] on span "Capital One, N.A. successor by merger to Discover Bank" at bounding box center [299, 687] width 309 height 15
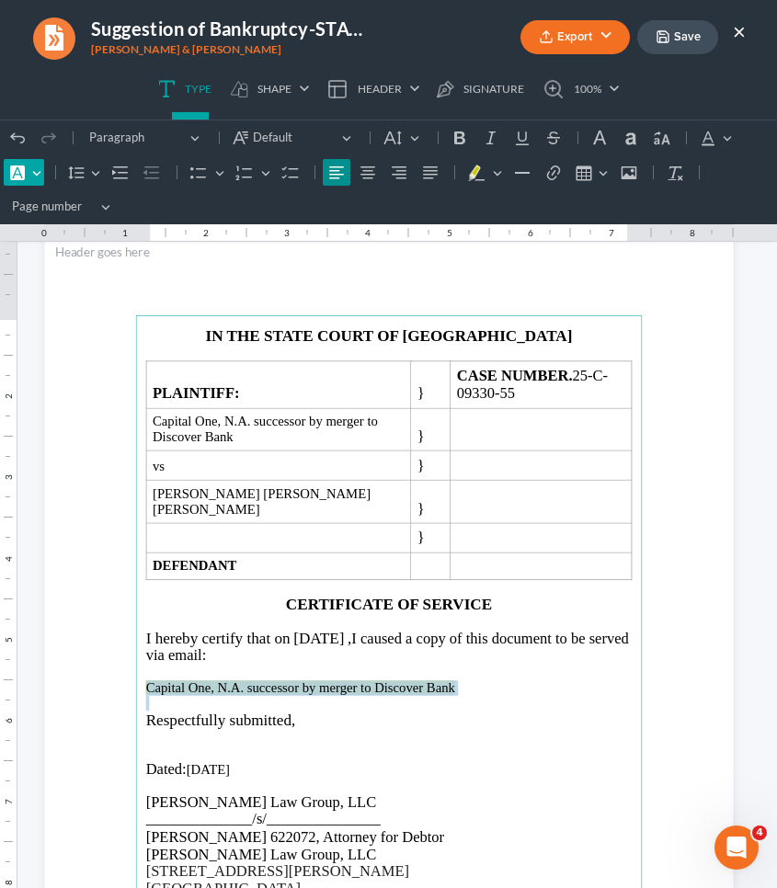
click at [40, 177] on button "Font Background Color Font Background Color" at bounding box center [24, 173] width 40 height 28
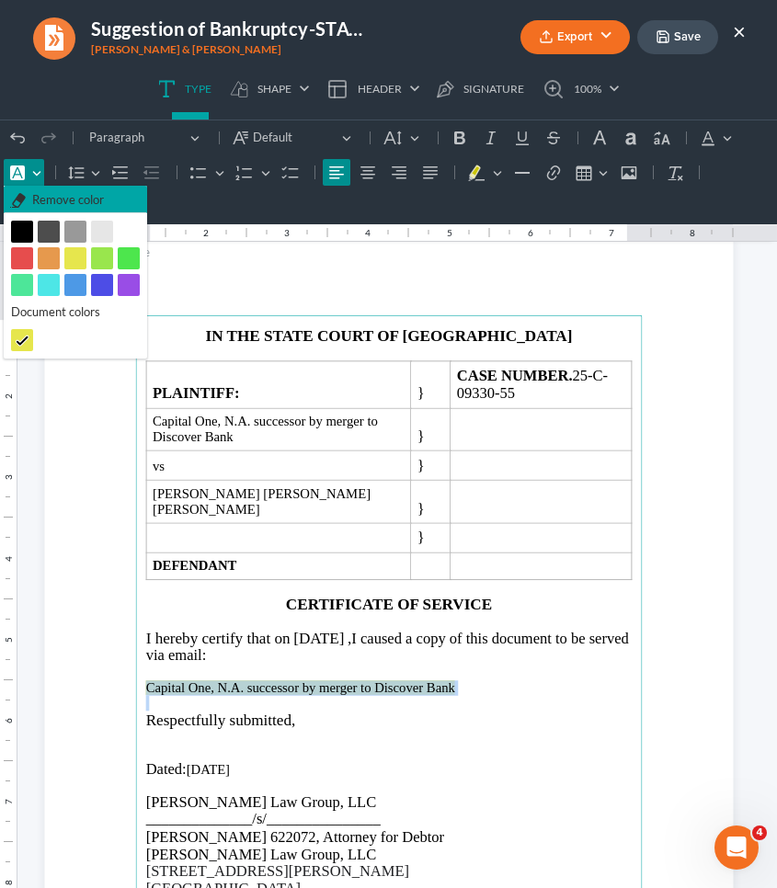
click at [40, 207] on span "Remove color" at bounding box center [68, 200] width 72 height 18
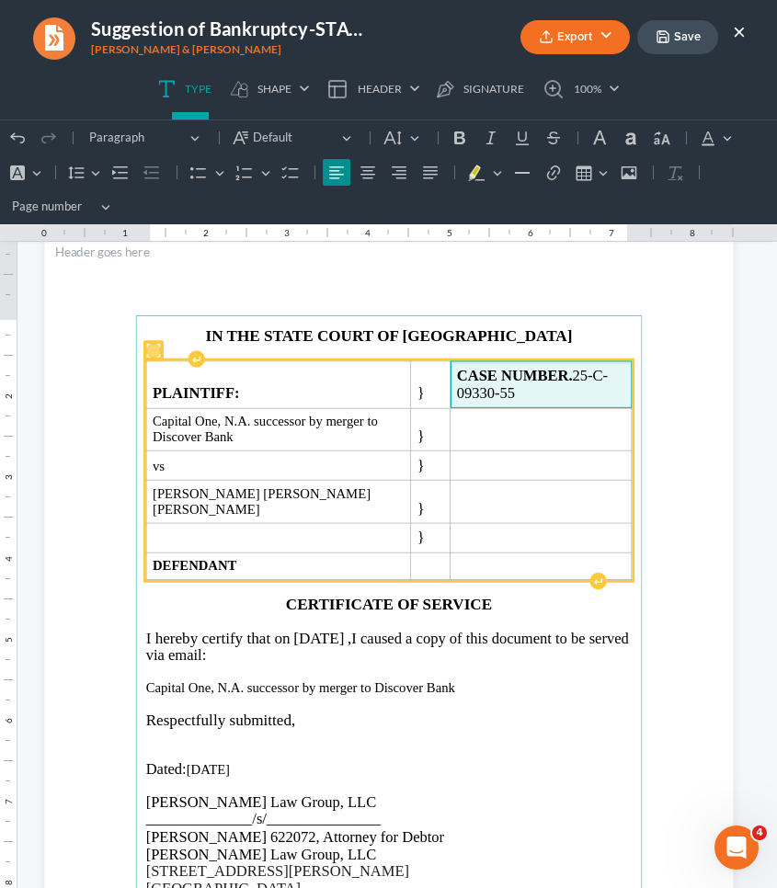
click at [516, 389] on span "CASE NUMBER. 25-C-09330-55" at bounding box center [531, 384] width 151 height 35
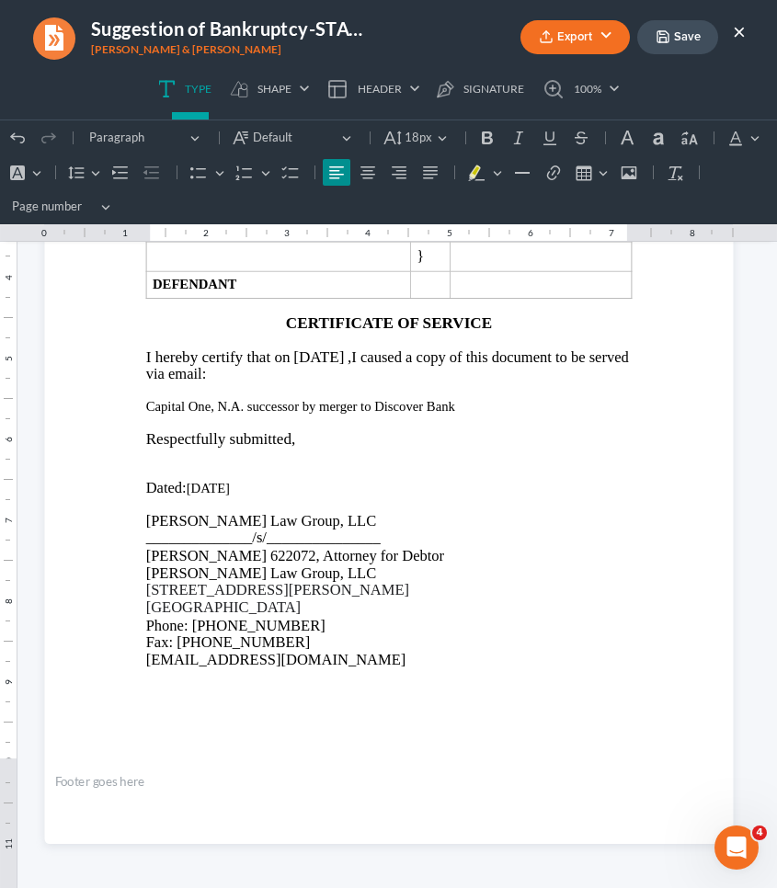
scroll to position [2196, 0]
click at [662, 39] on icon "button" at bounding box center [662, 36] width 15 height 15
click at [607, 41] on button "Export" at bounding box center [574, 37] width 109 height 34
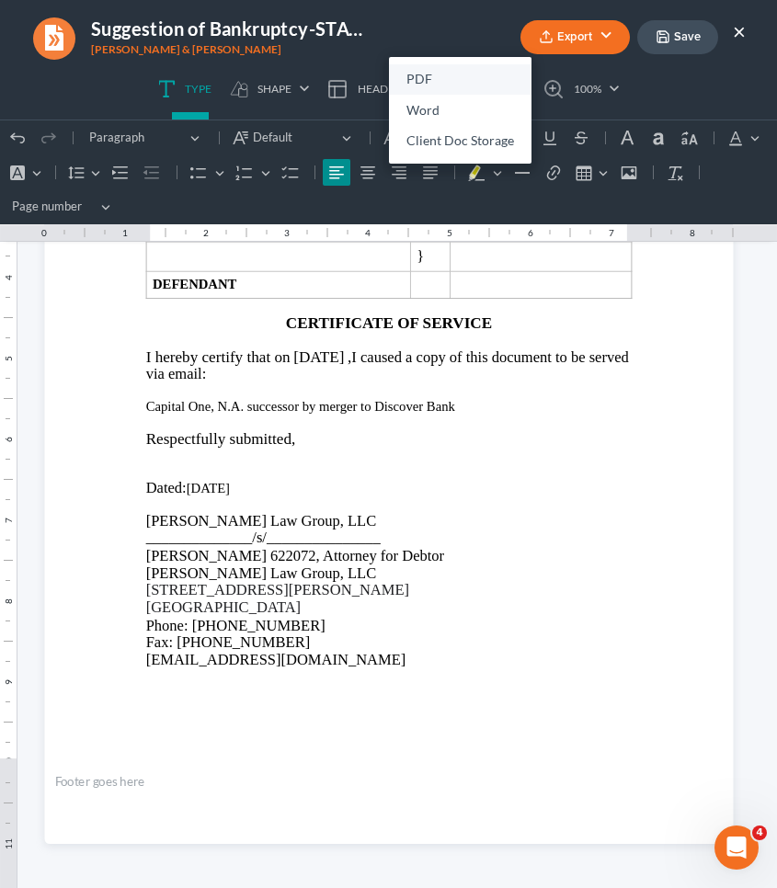
click at [484, 73] on link "PDF" at bounding box center [460, 79] width 142 height 31
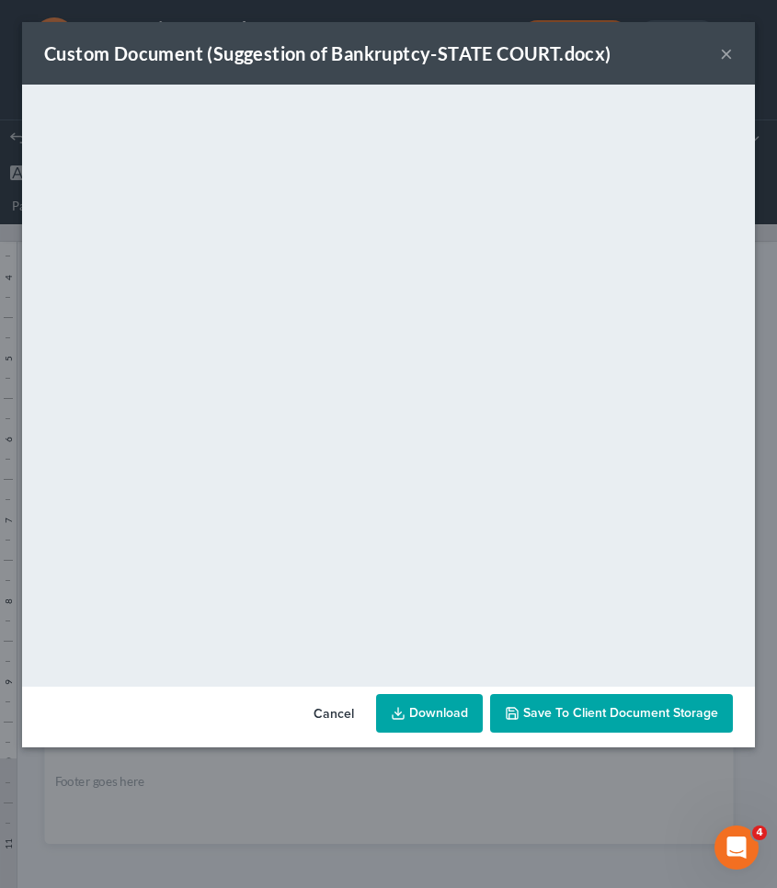
click at [730, 53] on button "×" at bounding box center [726, 53] width 13 height 22
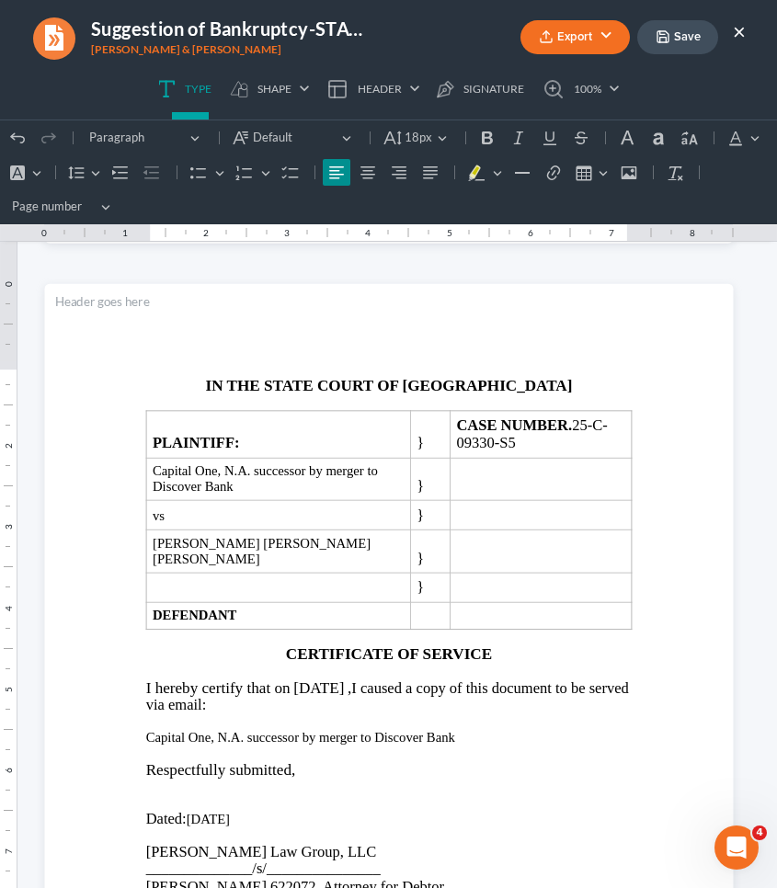
scroll to position [1851, 0]
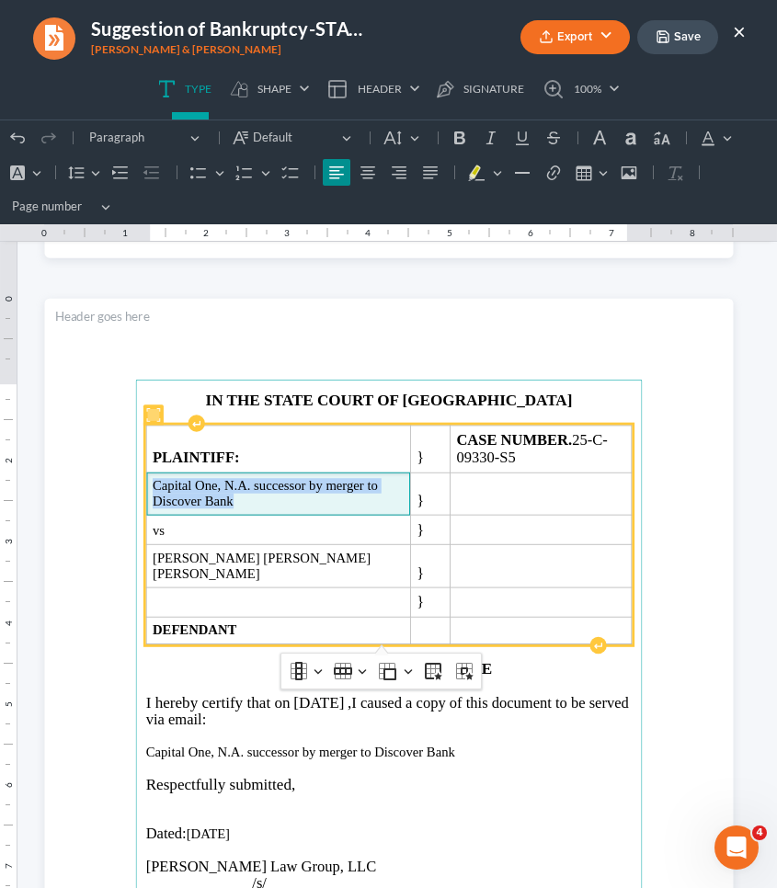
drag, startPoint x: 229, startPoint y: 499, endPoint x: 142, endPoint y: 484, distance: 88.6
click at [146, 484] on td "Capital One, N.A. successor by merger to Discover Bank" at bounding box center [278, 494] width 264 height 43
copy span "Capital One, N.A. successor by merger to Discover Bank"
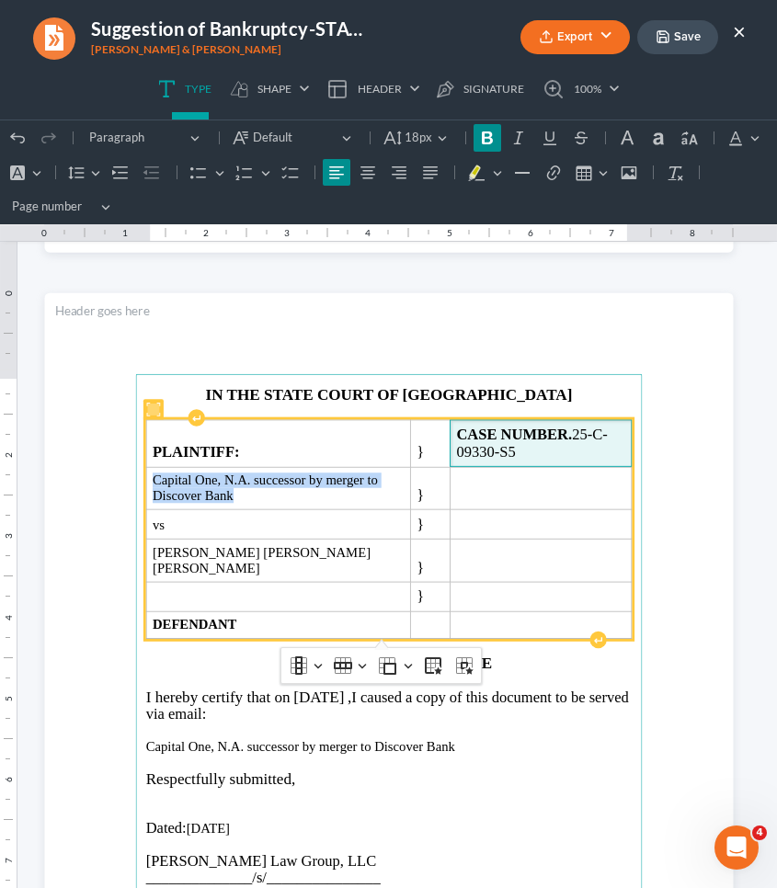
drag, startPoint x: 533, startPoint y: 455, endPoint x: 427, endPoint y: 451, distance: 106.7
click at [456, 451] on span "CASE NUMBER. 25-C-09330-S5" at bounding box center [540, 444] width 169 height 36
copy span "25-C-09330-S5"
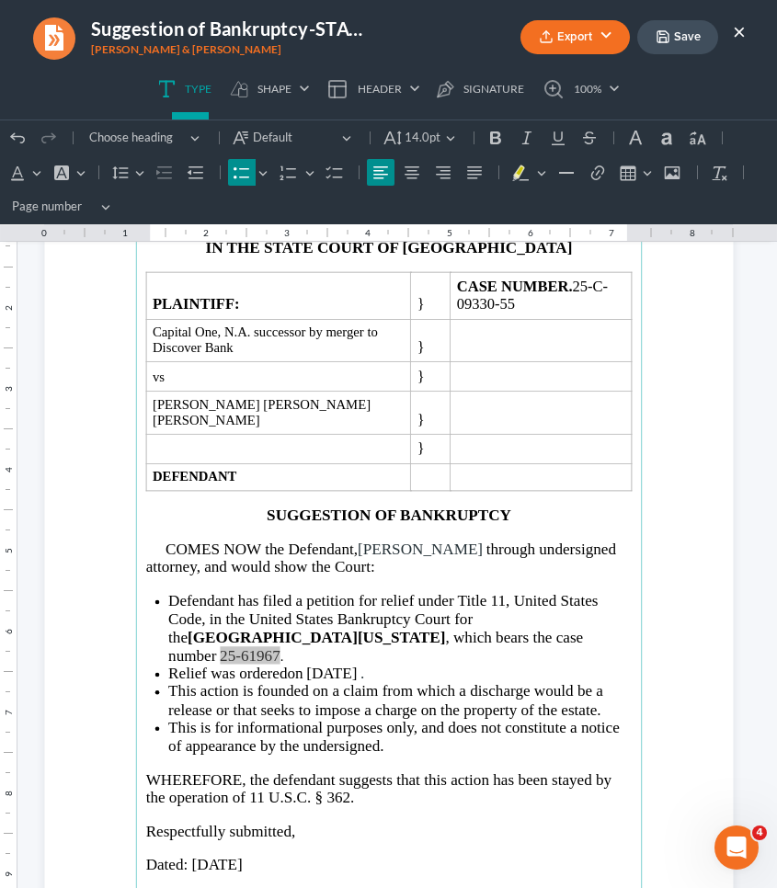
scroll to position [216, 0]
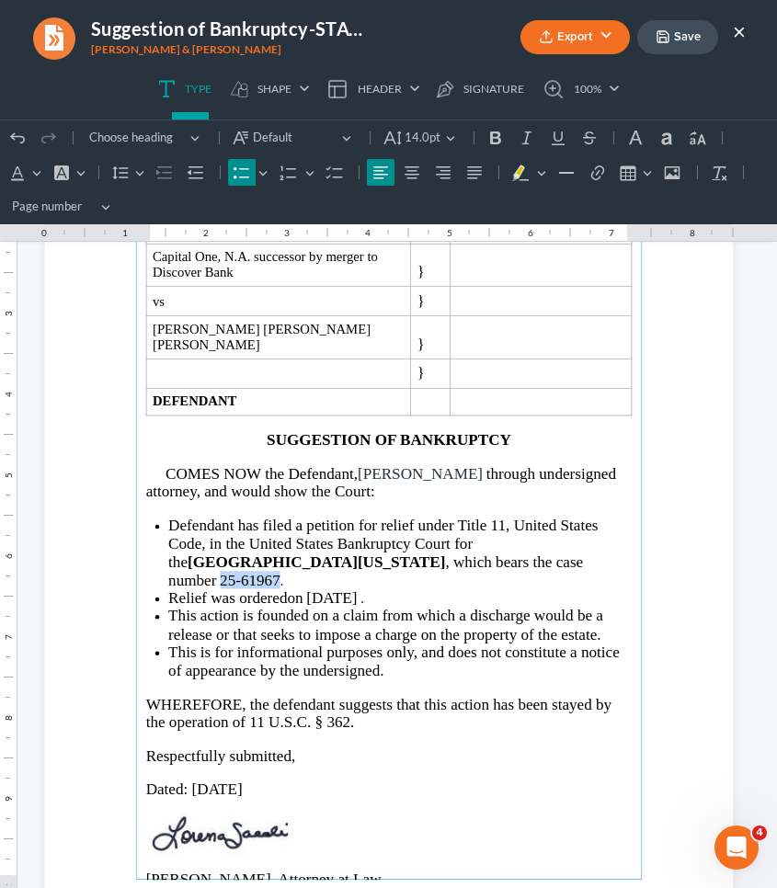
copy li "25-61967"
